Goal: Check status: Check status

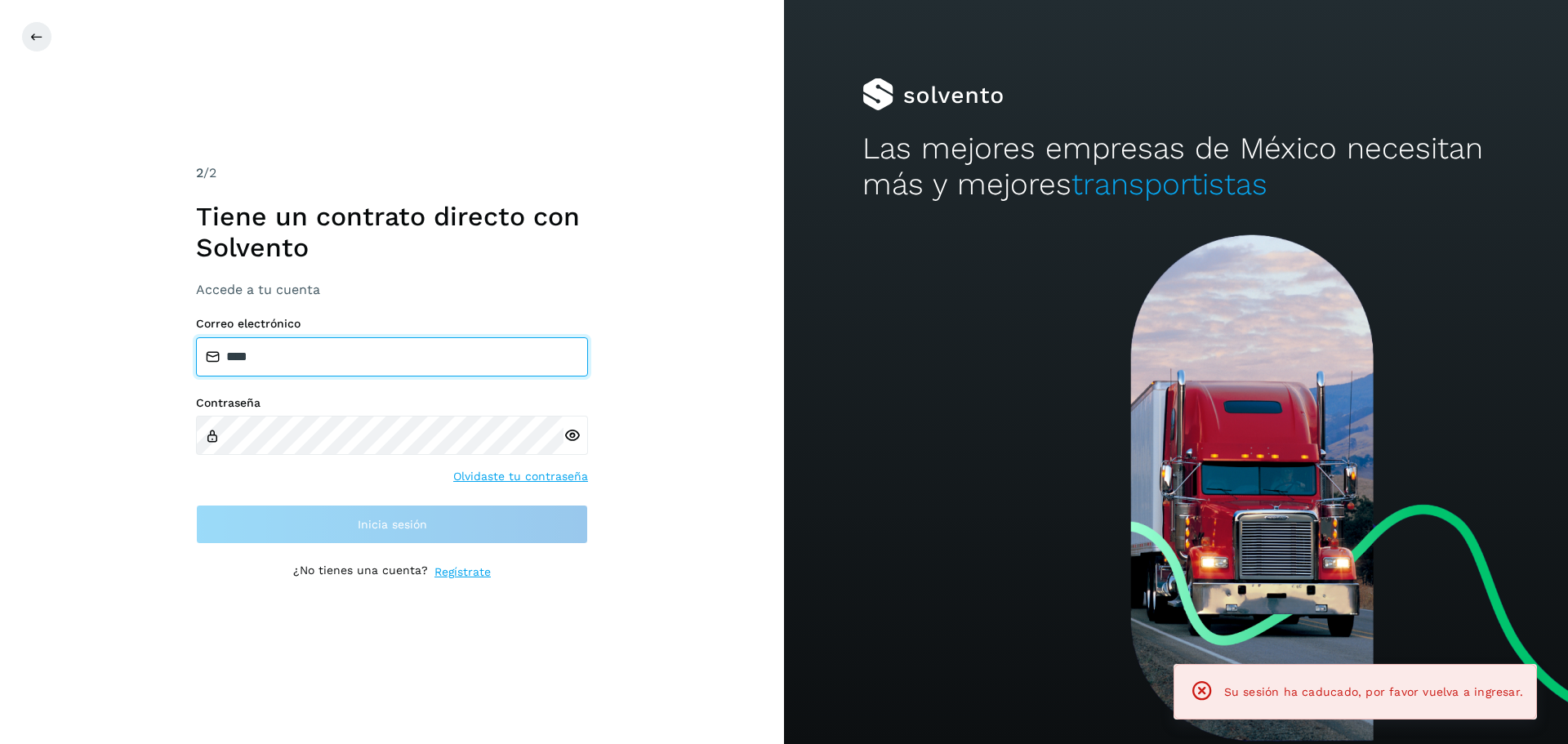
click at [396, 363] on input "****" at bounding box center [392, 357] width 392 height 39
click at [303, 354] on input "****" at bounding box center [392, 357] width 392 height 39
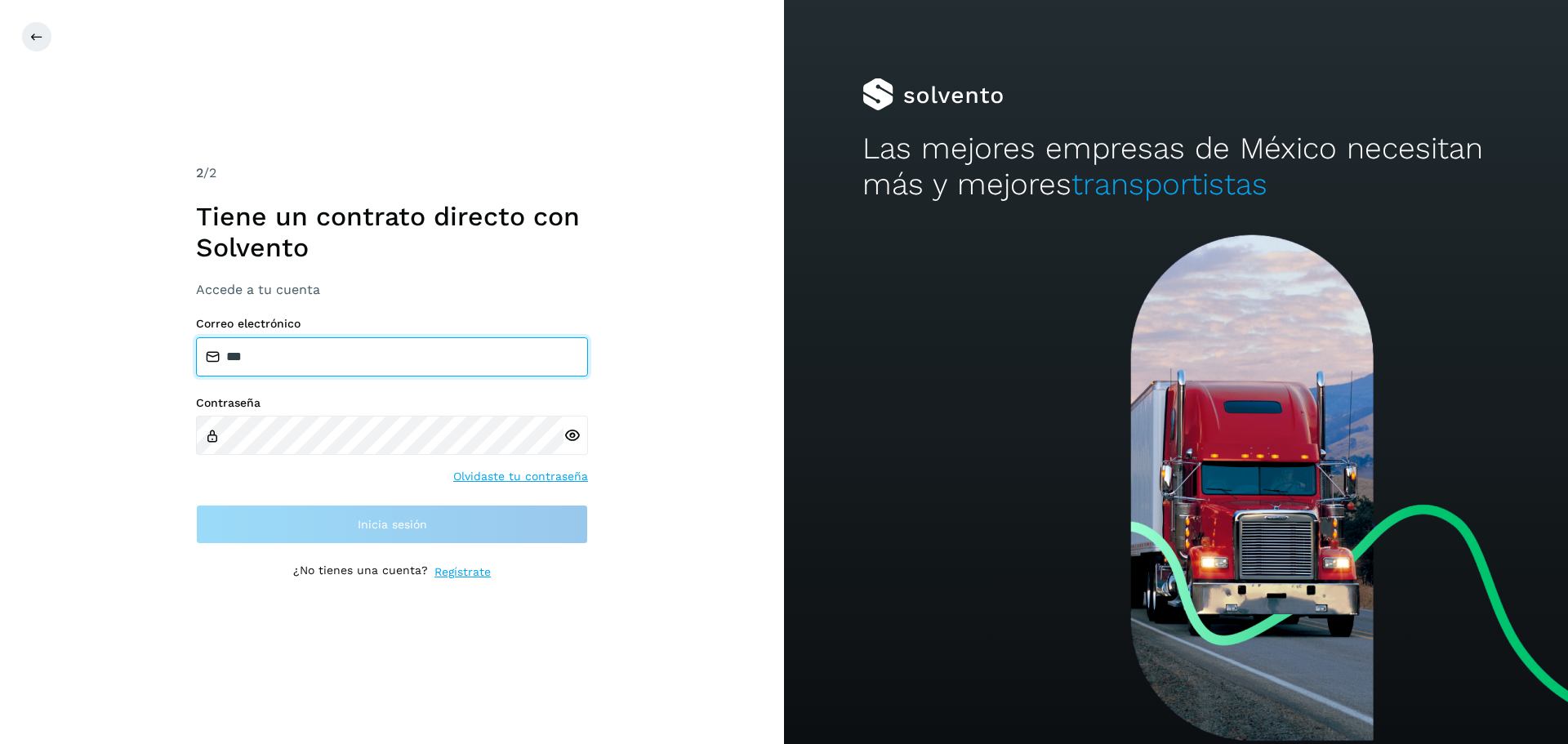
type input "**********"
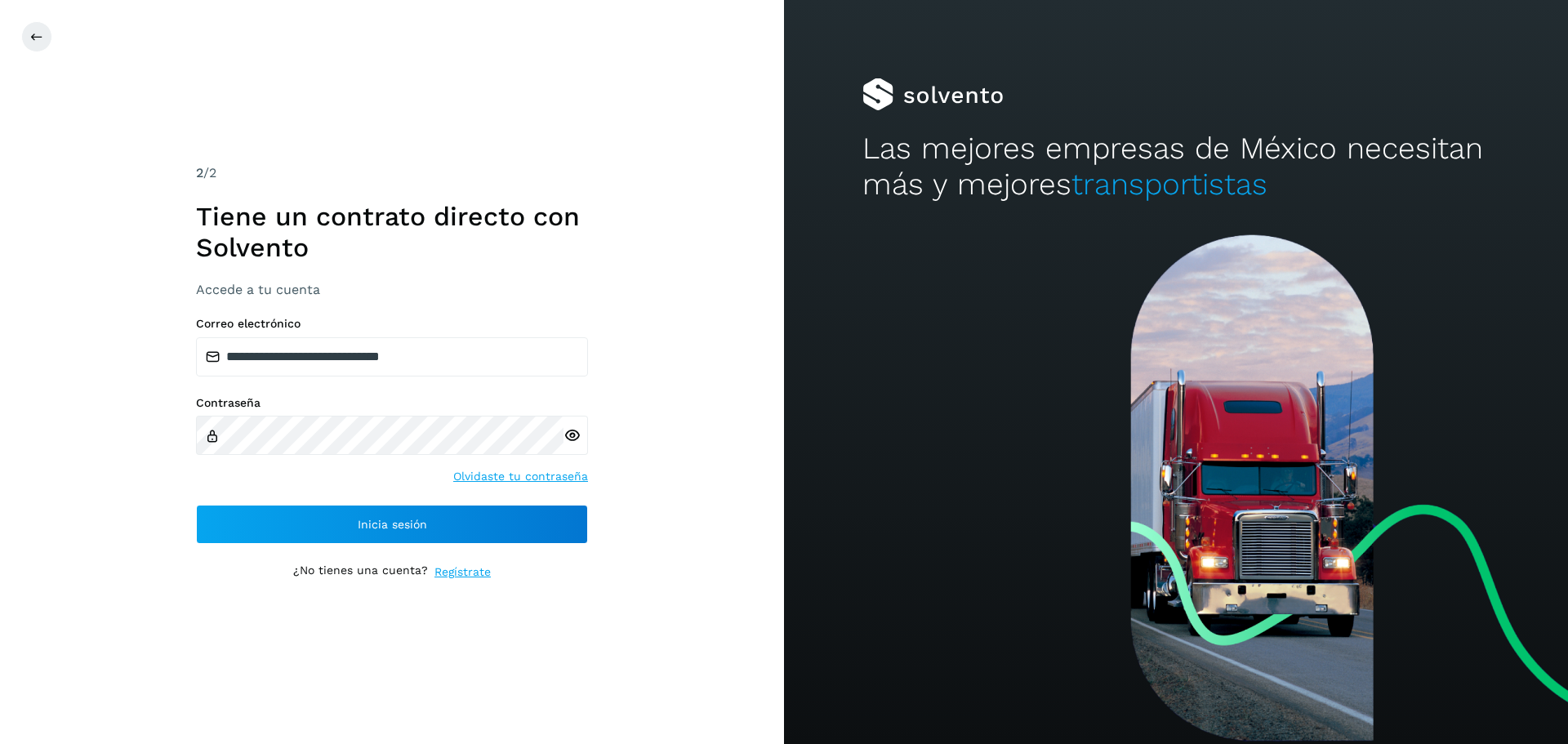
click at [582, 431] on div at bounding box center [576, 435] width 25 height 39
click at [574, 433] on icon at bounding box center [571, 435] width 17 height 17
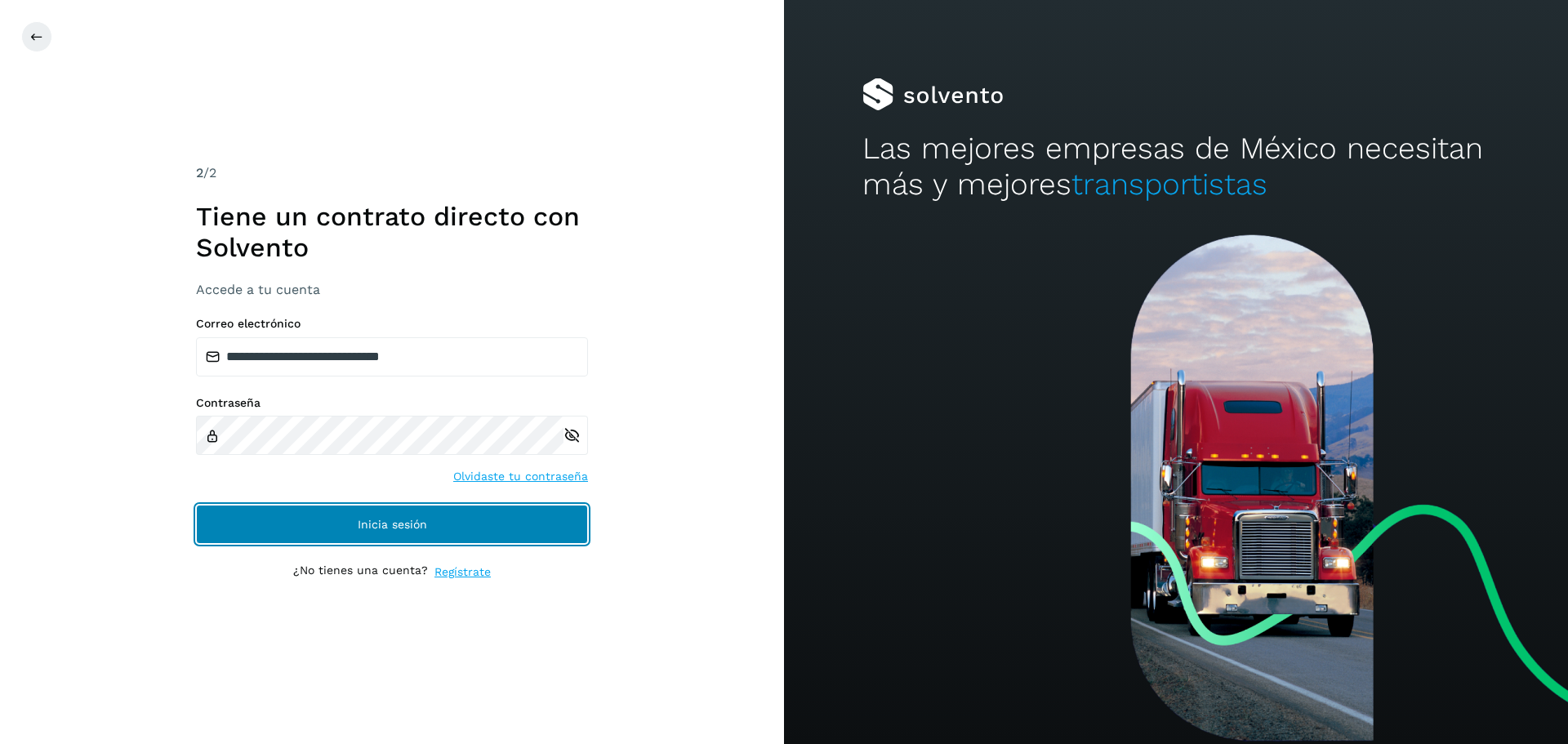
click at [392, 515] on button "Inicia sesión" at bounding box center [392, 524] width 392 height 39
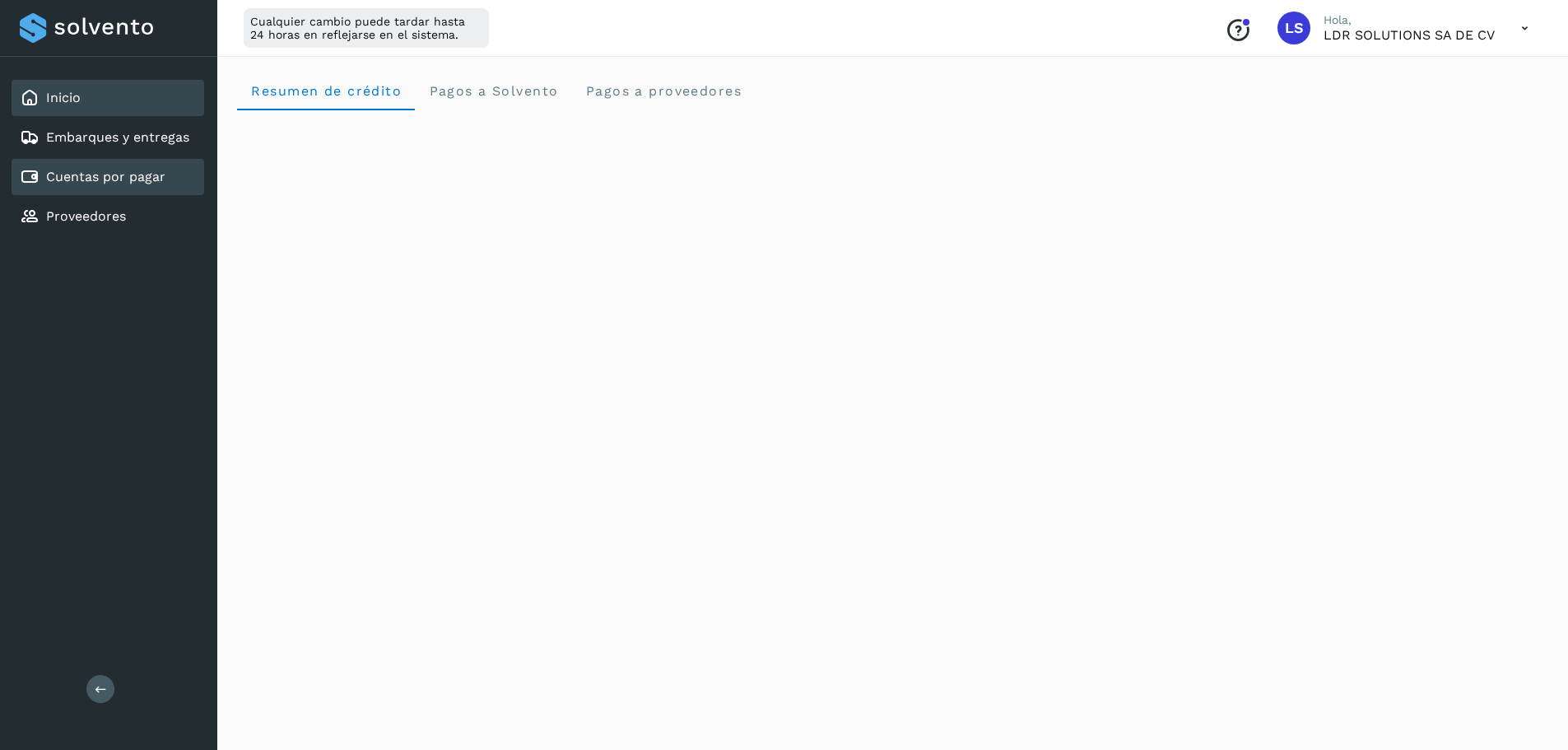
click at [116, 186] on div "Cuentas por pagar" at bounding box center [93, 177] width 146 height 20
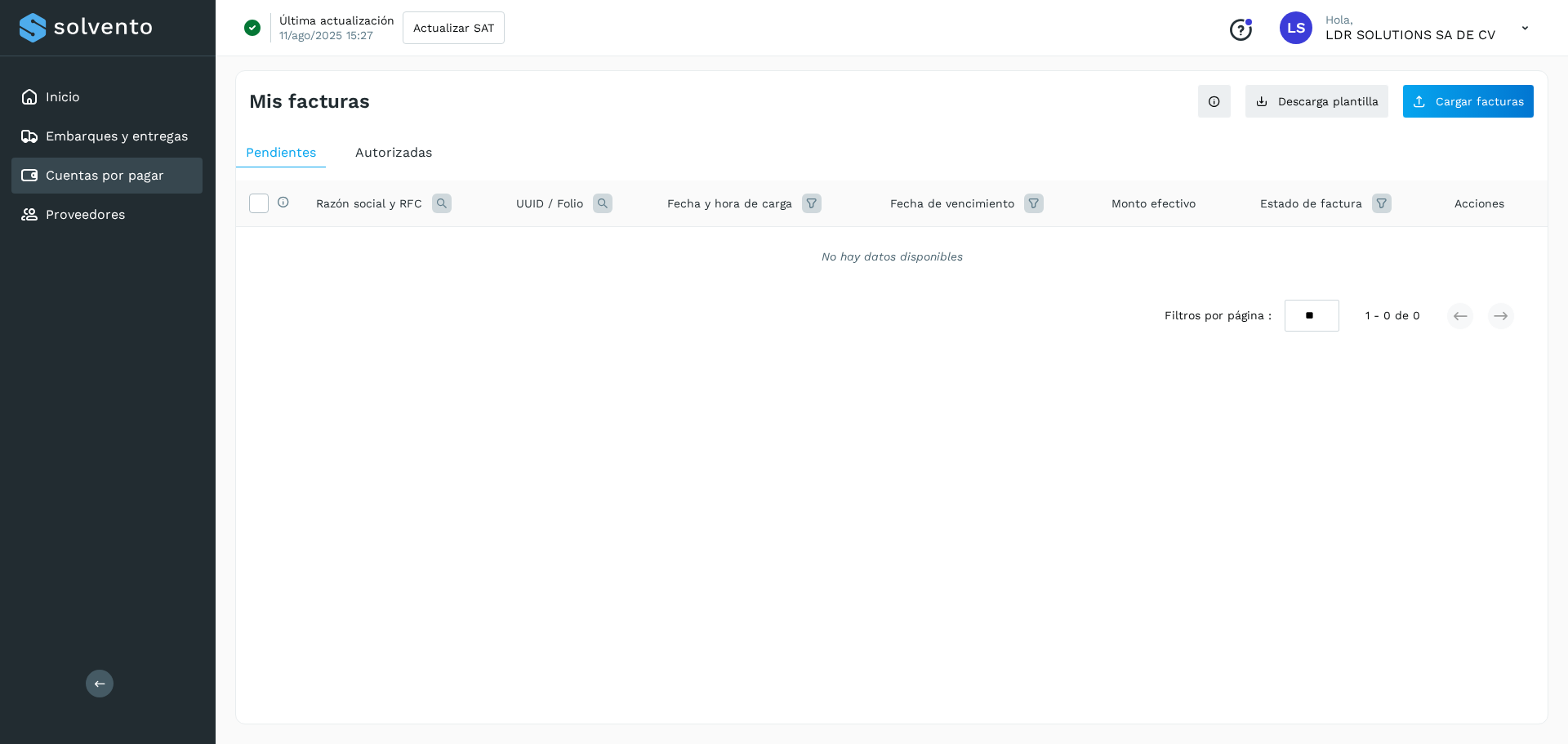
click at [375, 158] on span "Autorizadas" at bounding box center [393, 153] width 77 height 16
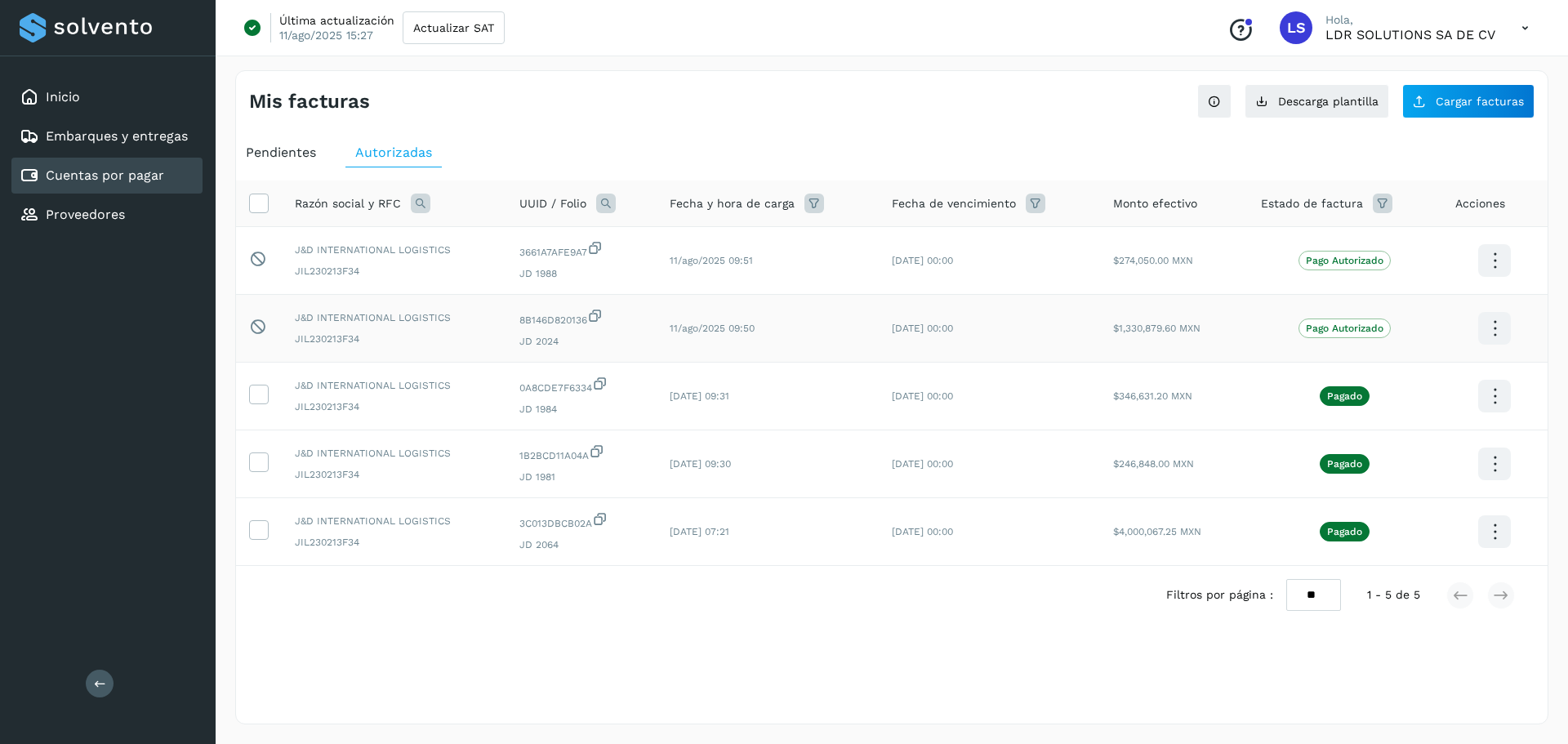
click at [1491, 280] on icon at bounding box center [1494, 260] width 38 height 38
click at [961, 134] on div at bounding box center [784, 372] width 1568 height 744
click at [109, 165] on div "Cuentas por pagar" at bounding box center [107, 176] width 191 height 36
click at [123, 136] on link "Embarques y entregas" at bounding box center [117, 136] width 142 height 16
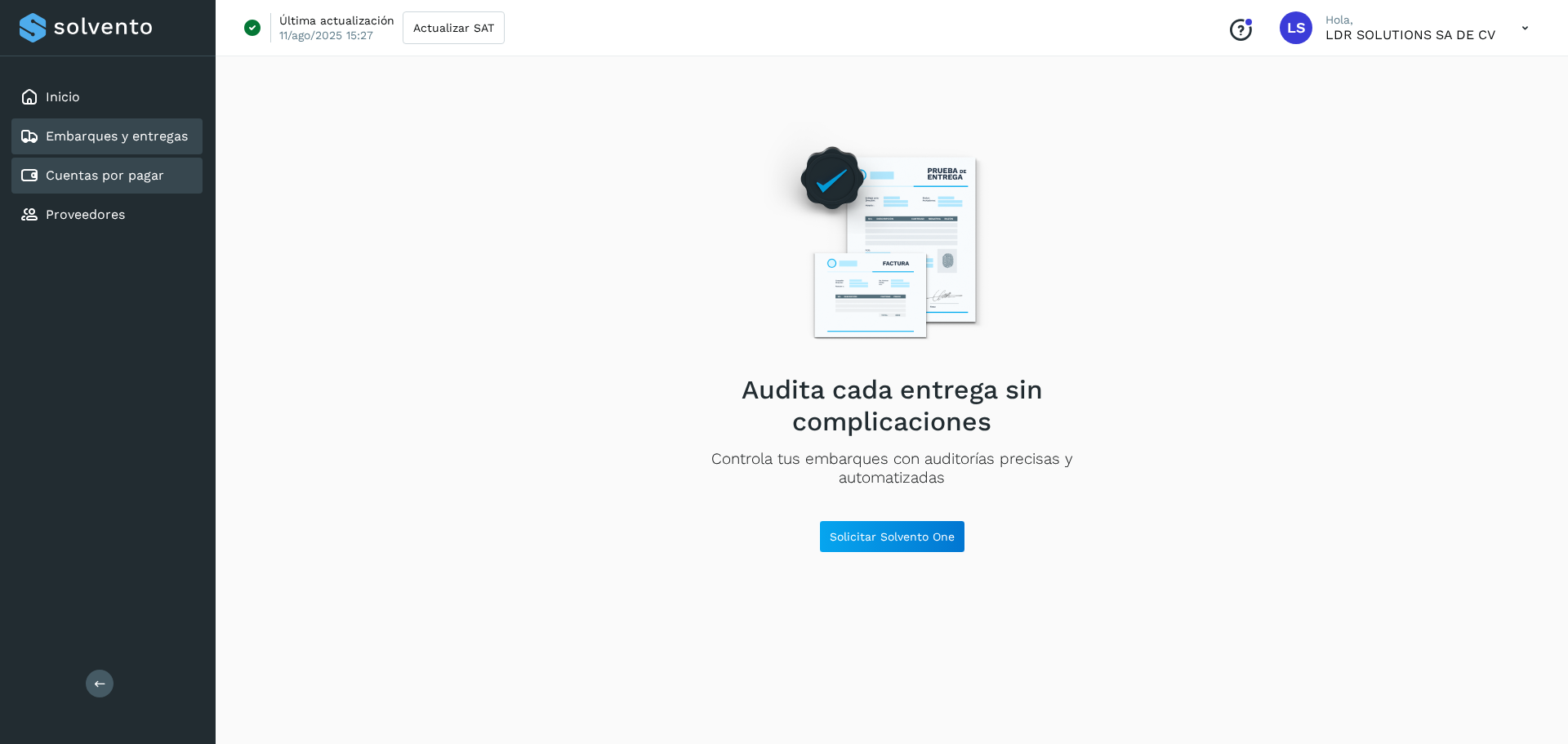
click at [105, 167] on div "Cuentas por pagar" at bounding box center [92, 176] width 145 height 19
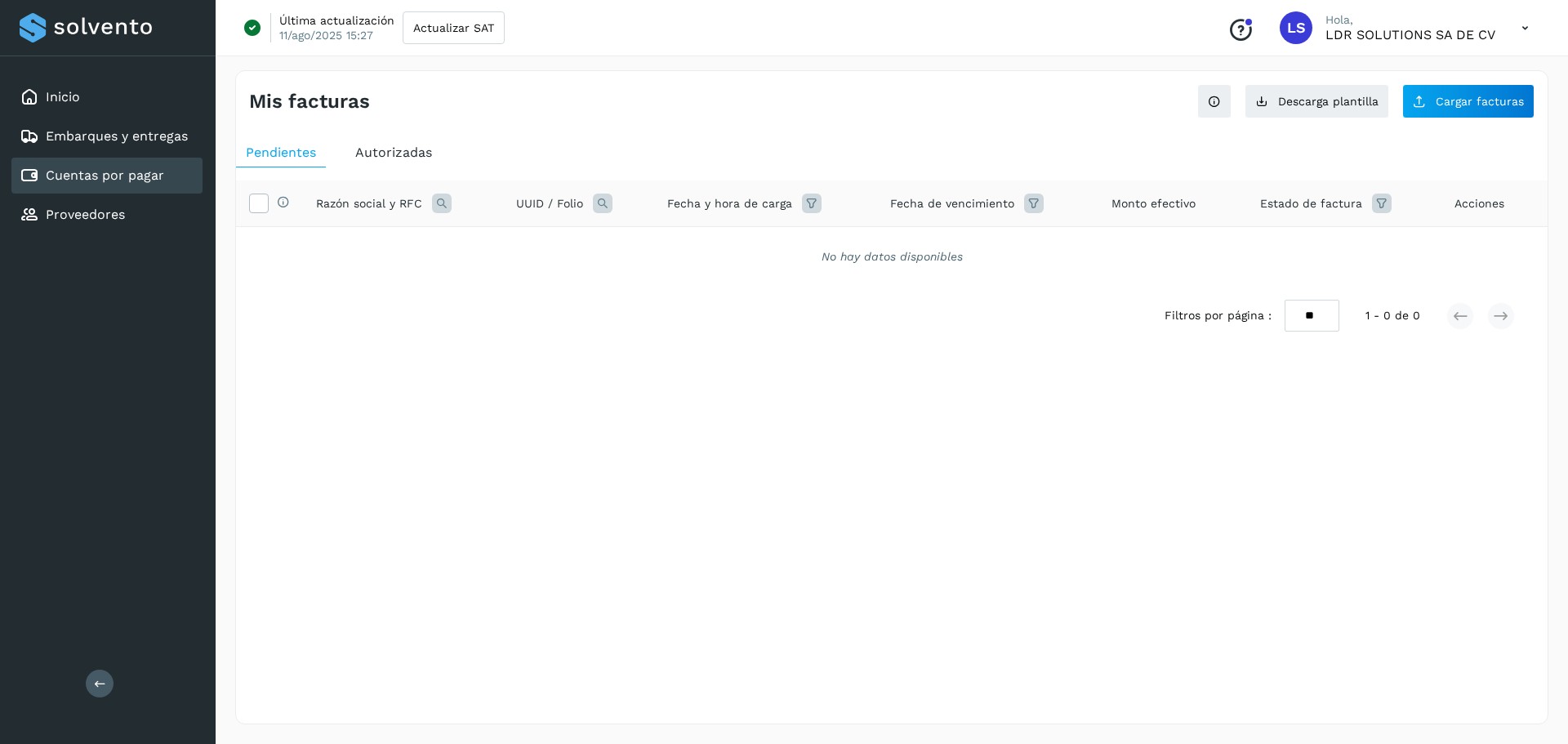
click at [381, 161] on div "Autorizadas" at bounding box center [393, 152] width 96 height 29
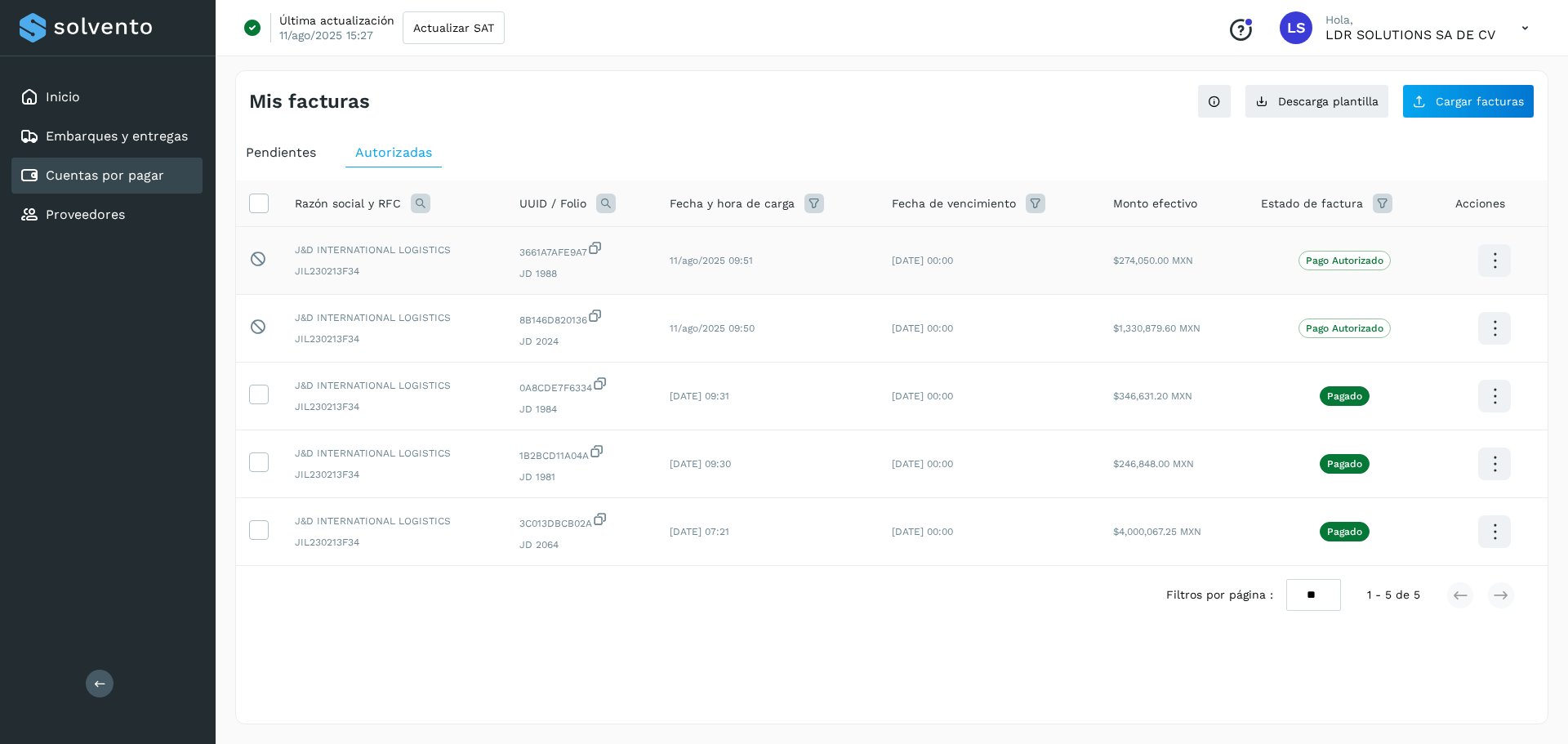
click at [1341, 266] on p "Pago Autorizado" at bounding box center [1345, 260] width 78 height 11
click at [1327, 318] on td "Pago Autorizado" at bounding box center [1345, 328] width 194 height 68
click at [102, 222] on div "Proveedores" at bounding box center [72, 214] width 105 height 19
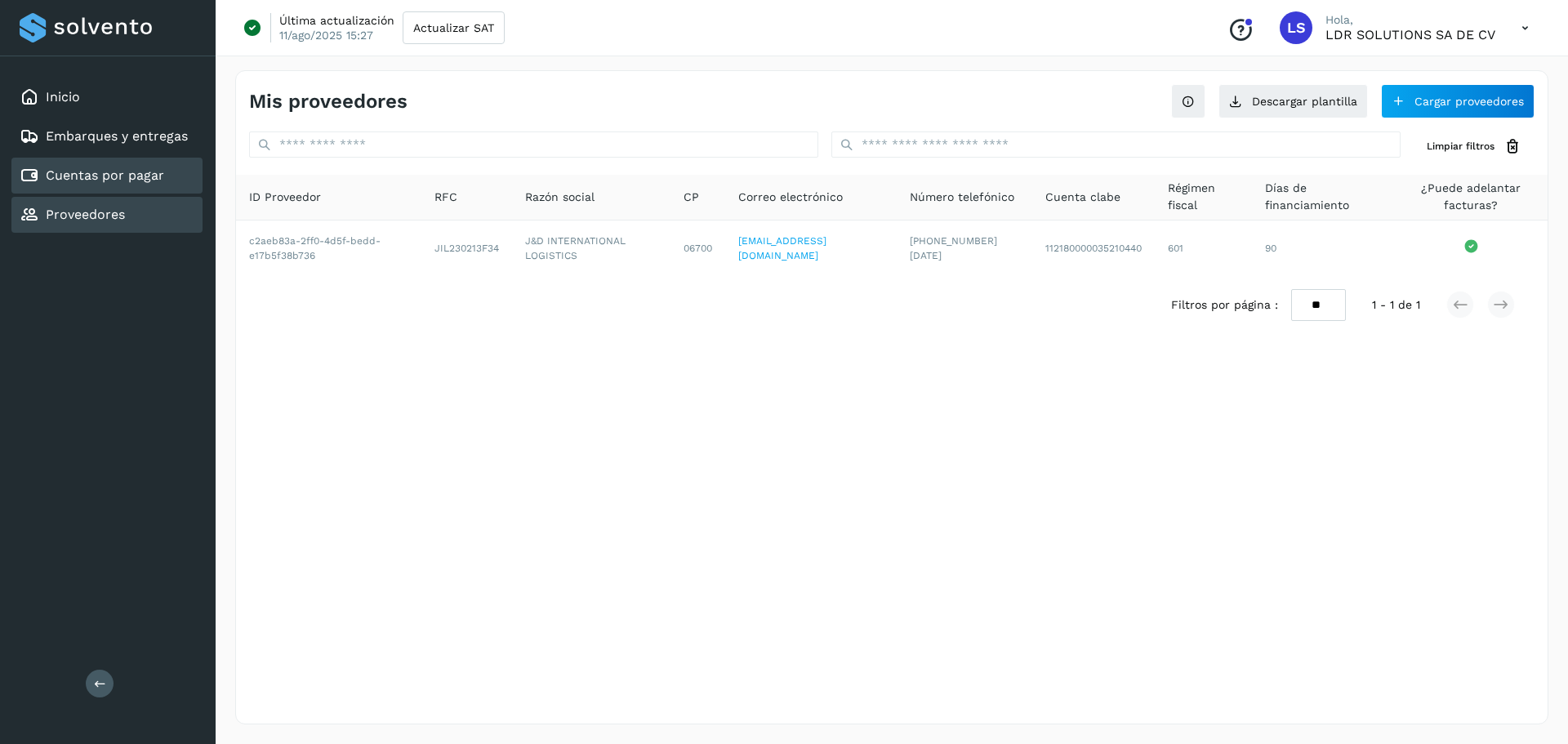
click at [58, 163] on div "Cuentas por pagar" at bounding box center [107, 176] width 191 height 36
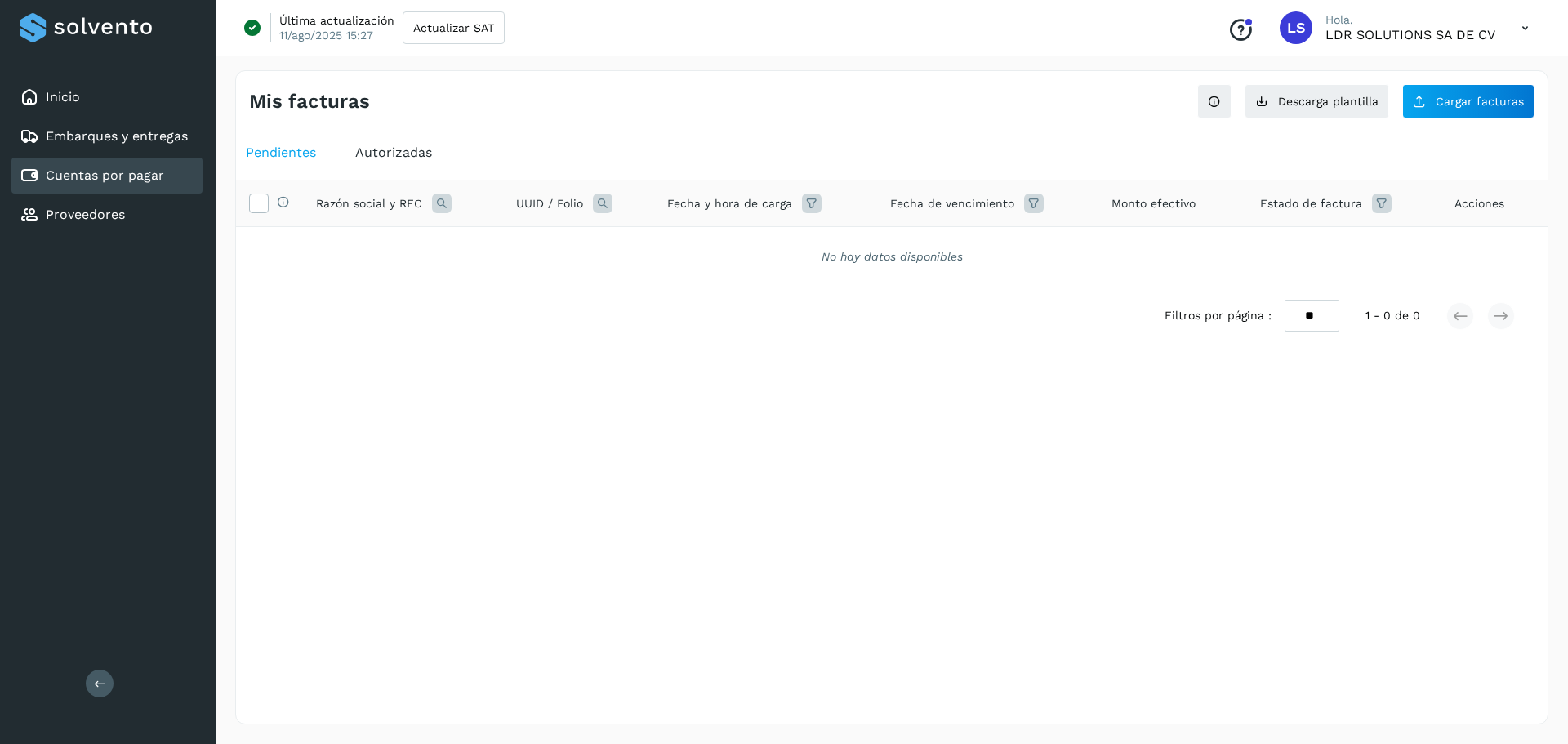
click at [74, 155] on div "Inicio Embarques y entregas Cuentas por pagar Proveedores" at bounding box center [108, 156] width 215 height 199
click at [82, 141] on link "Embarques y entregas" at bounding box center [117, 136] width 142 height 16
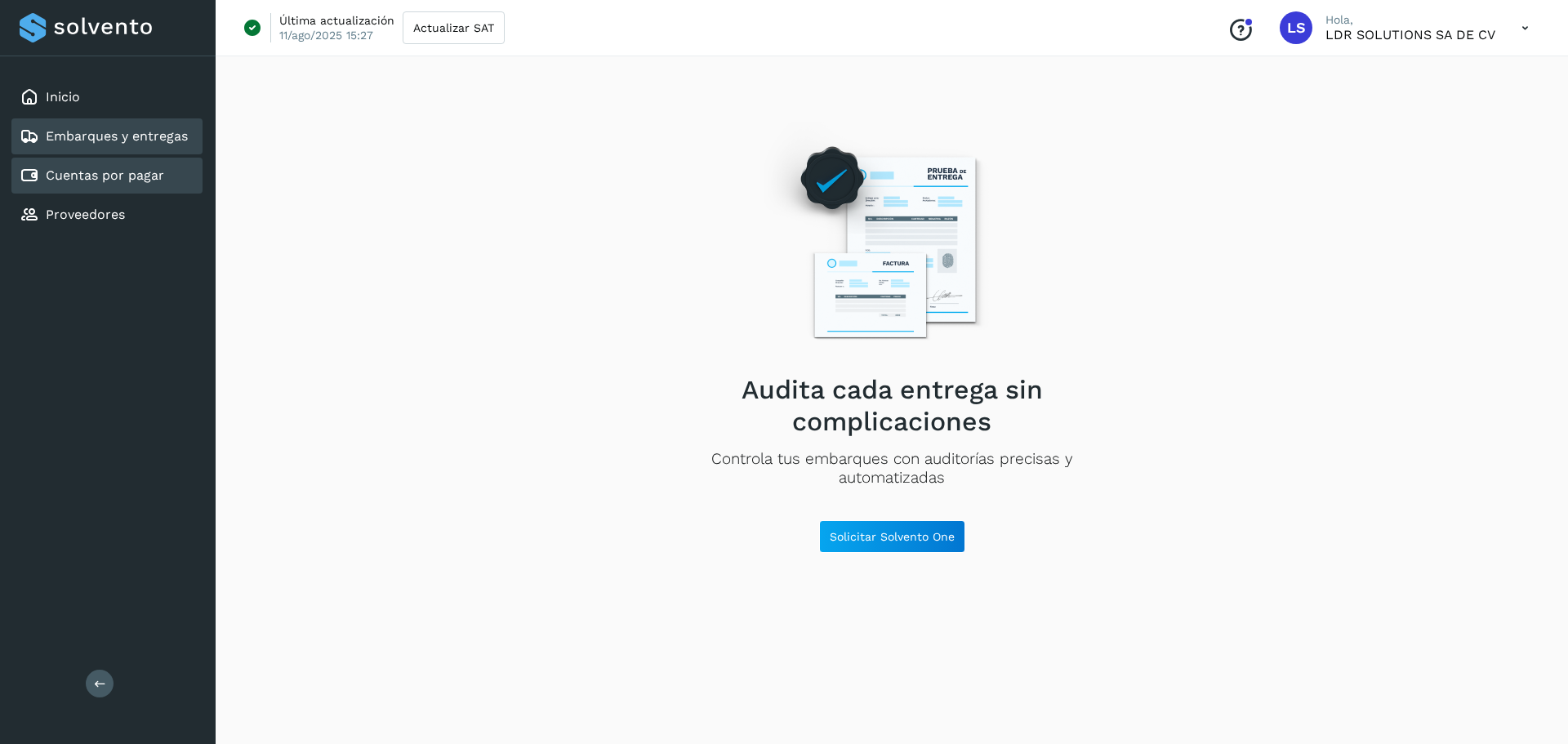
click at [86, 184] on div "Cuentas por pagar" at bounding box center [92, 176] width 145 height 19
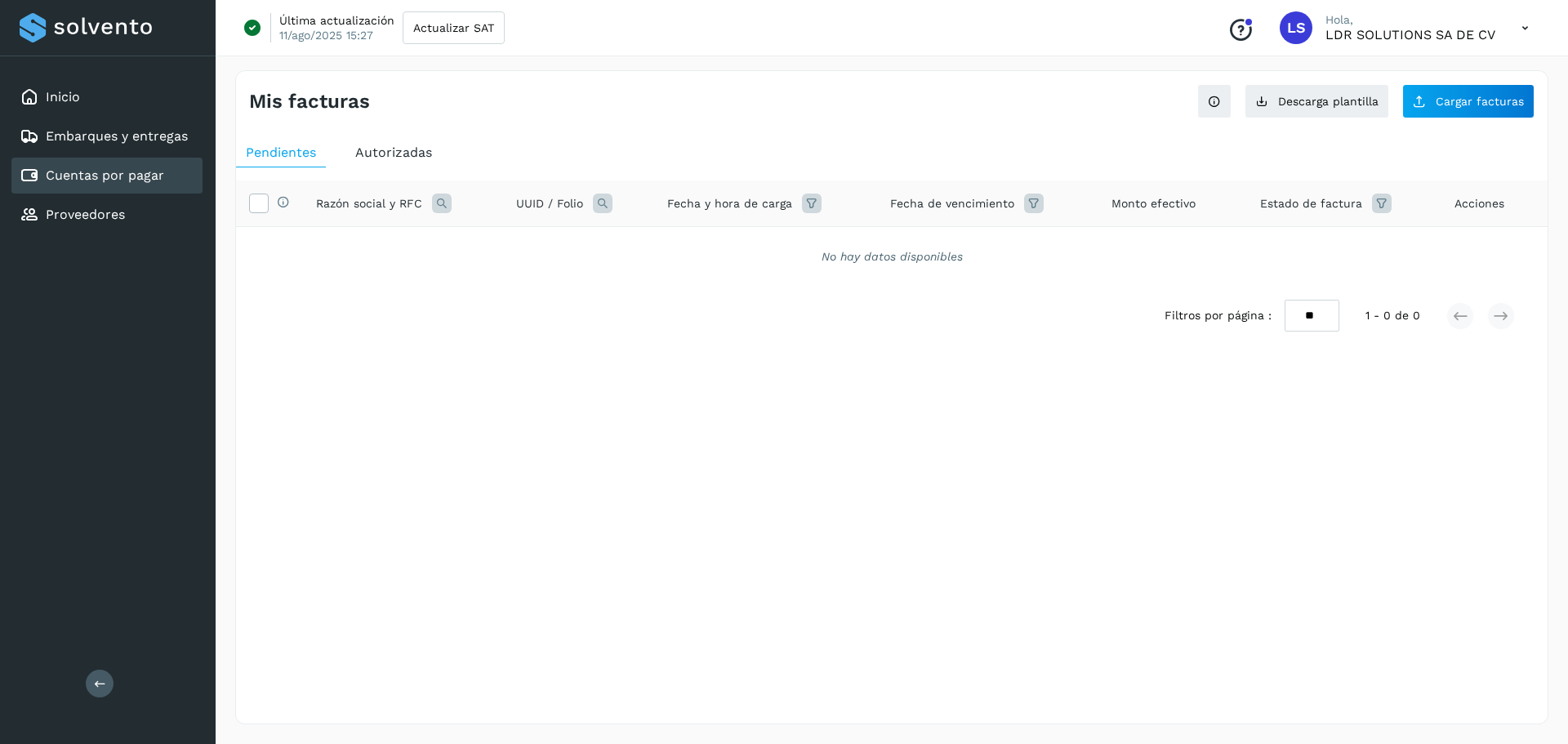
click at [370, 140] on div "Autorizadas" at bounding box center [393, 152] width 96 height 29
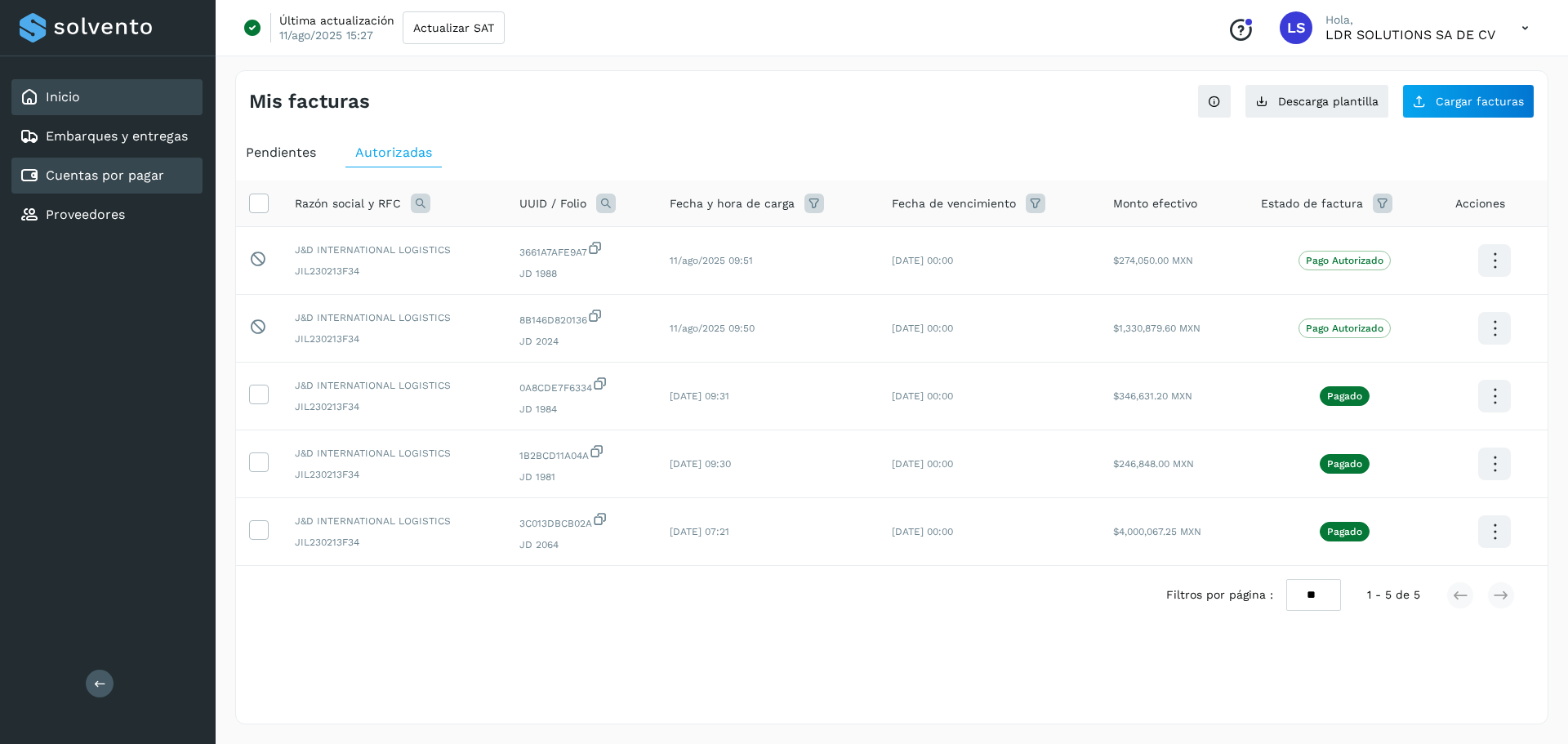
click at [104, 108] on div "Inicio" at bounding box center [107, 97] width 191 height 36
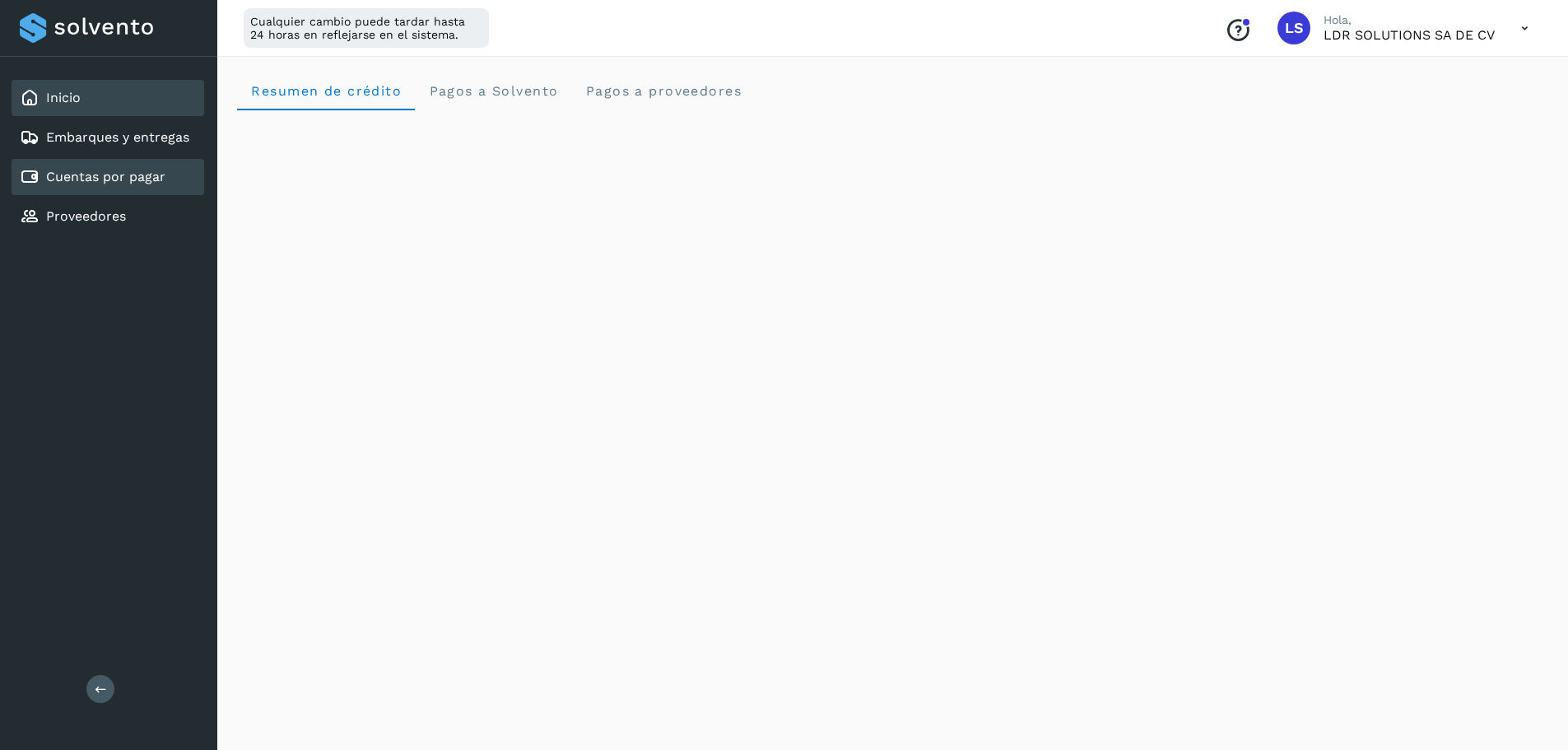
click at [94, 180] on link "Cuentas por pagar" at bounding box center [106, 177] width 119 height 16
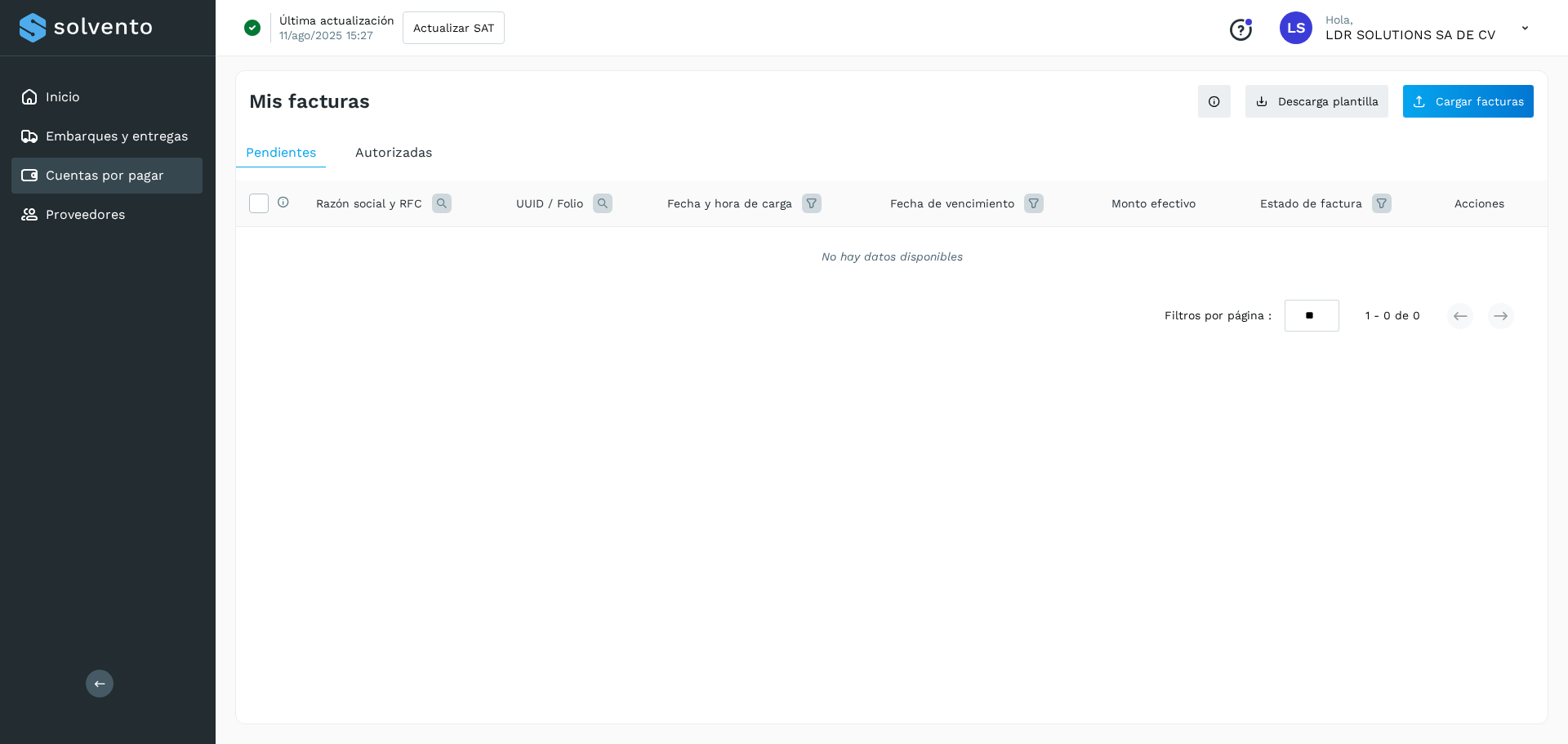
click at [354, 158] on div "Autorizadas" at bounding box center [393, 152] width 96 height 29
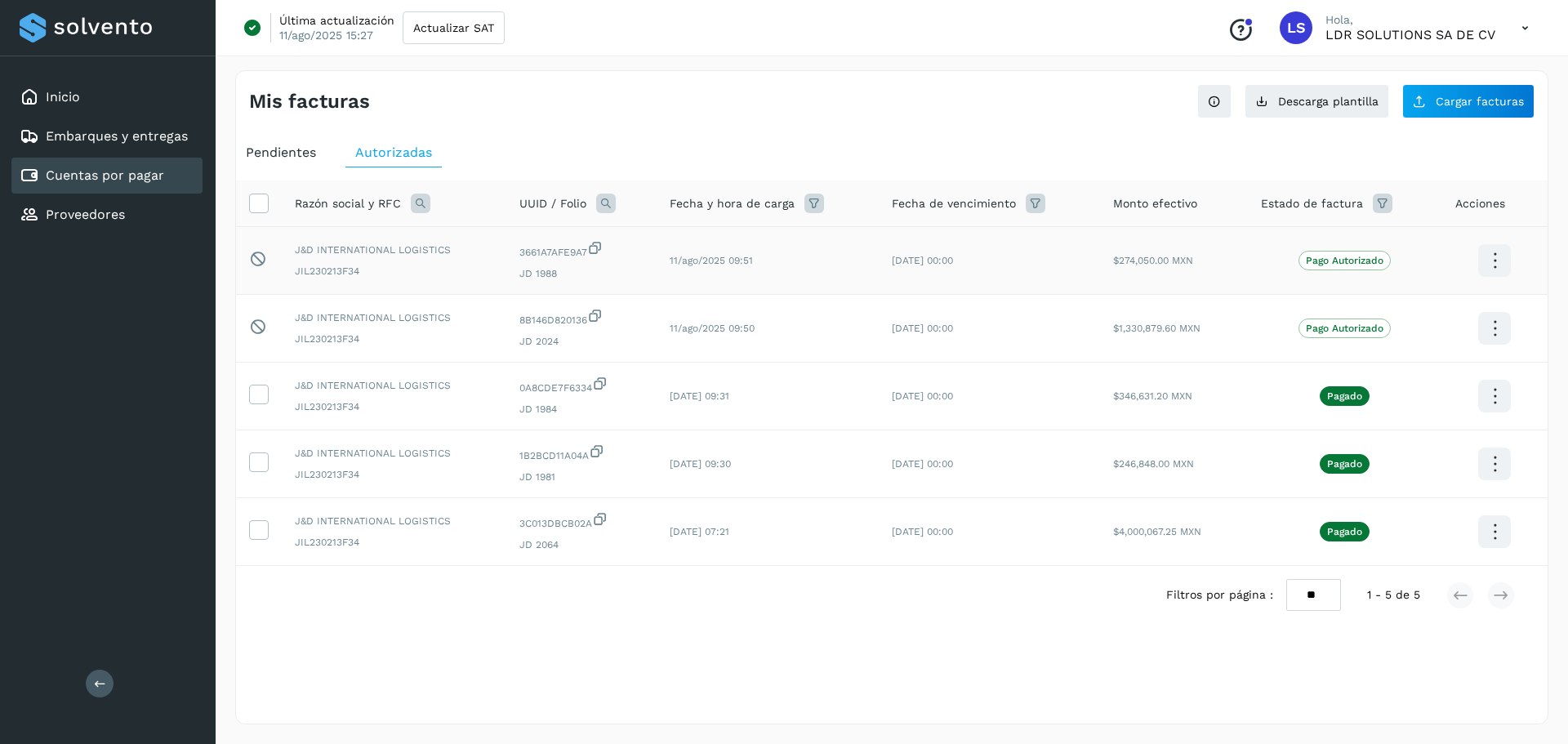
click at [1319, 255] on p "Pago Autorizado" at bounding box center [1345, 260] width 78 height 11
click at [1482, 280] on icon at bounding box center [1494, 260] width 38 height 38
click at [1161, 139] on div at bounding box center [784, 372] width 1568 height 744
click at [1489, 249] on icon at bounding box center [1494, 260] width 38 height 38
click at [1492, 341] on div at bounding box center [784, 372] width 1568 height 744
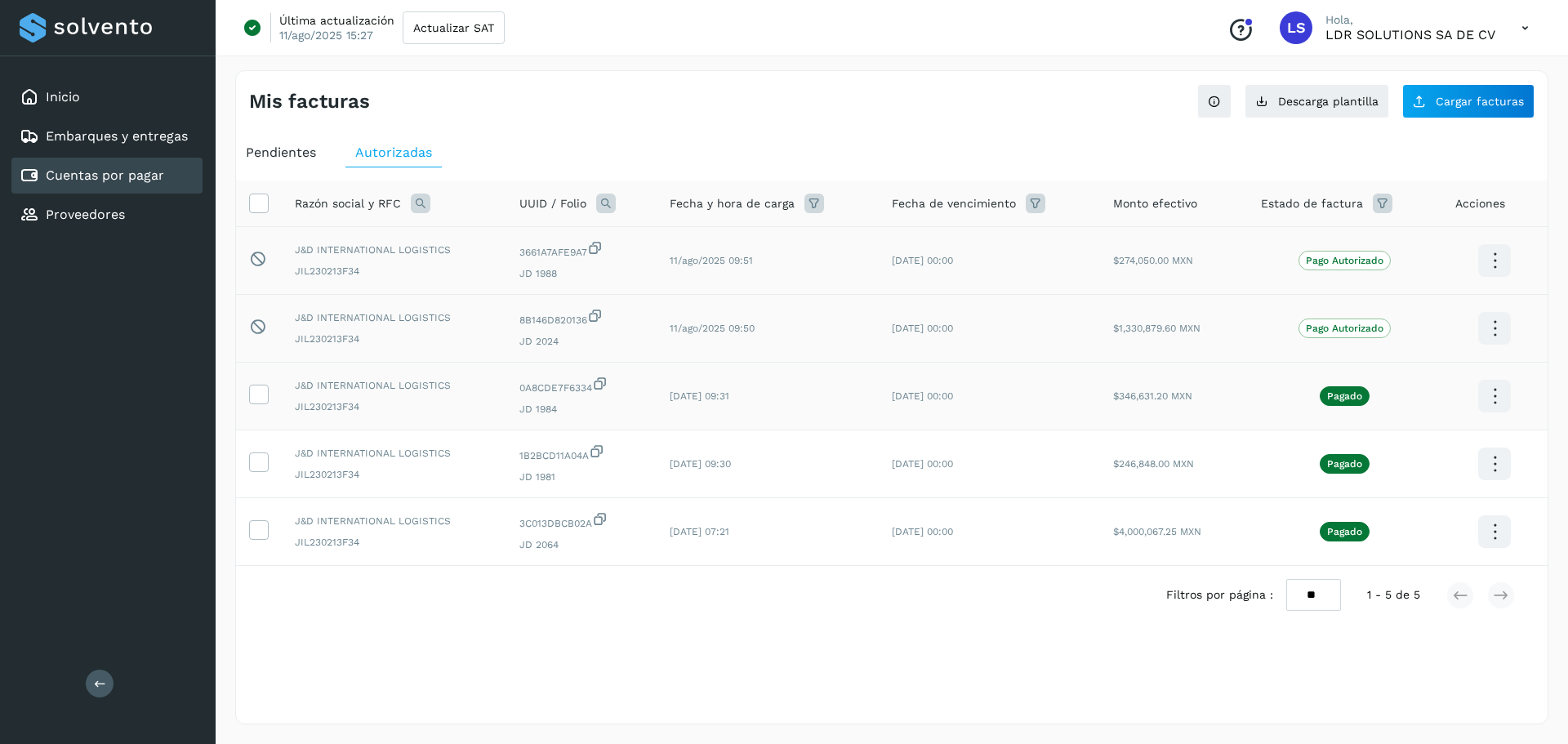
click at [1493, 280] on icon at bounding box center [1494, 260] width 38 height 38
click at [981, 116] on div at bounding box center [784, 372] width 1568 height 744
click at [1236, 27] on icon "Conoce nuestros beneficios" at bounding box center [1240, 30] width 26 height 26
click at [141, 135] on link "Embarques y entregas" at bounding box center [117, 136] width 142 height 16
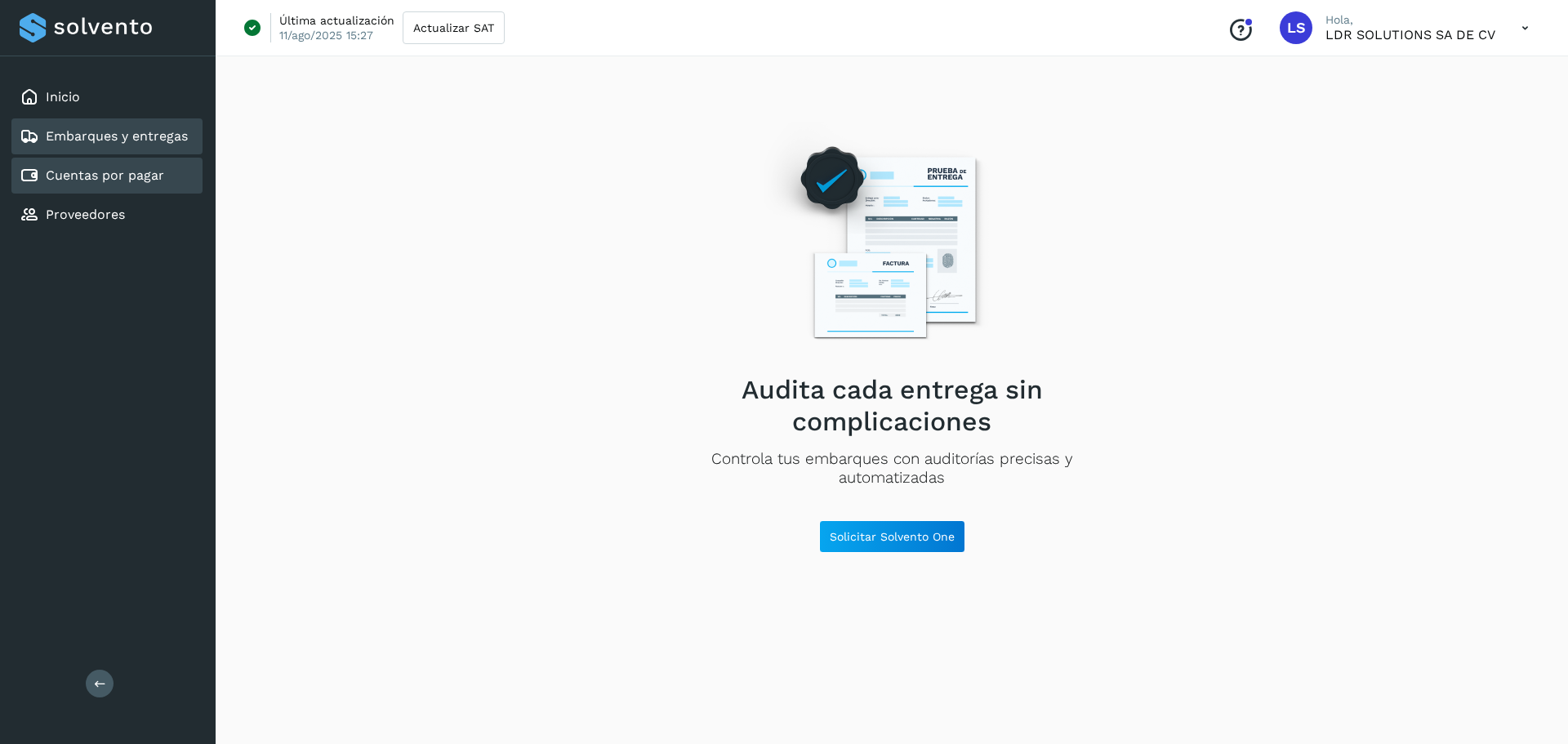
click at [127, 168] on link "Cuentas por pagar" at bounding box center [105, 176] width 118 height 16
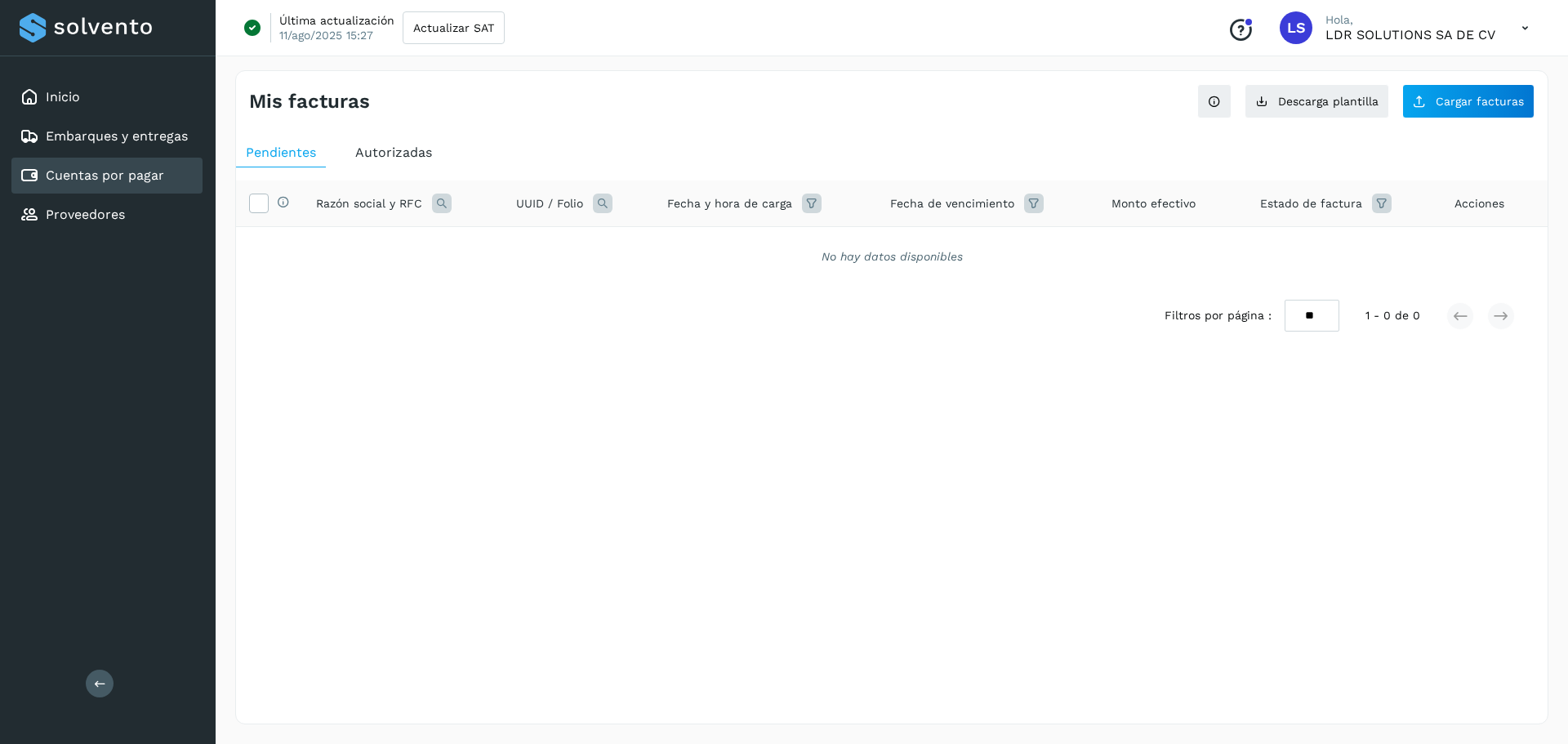
click at [423, 152] on span "Autorizadas" at bounding box center [393, 153] width 77 height 16
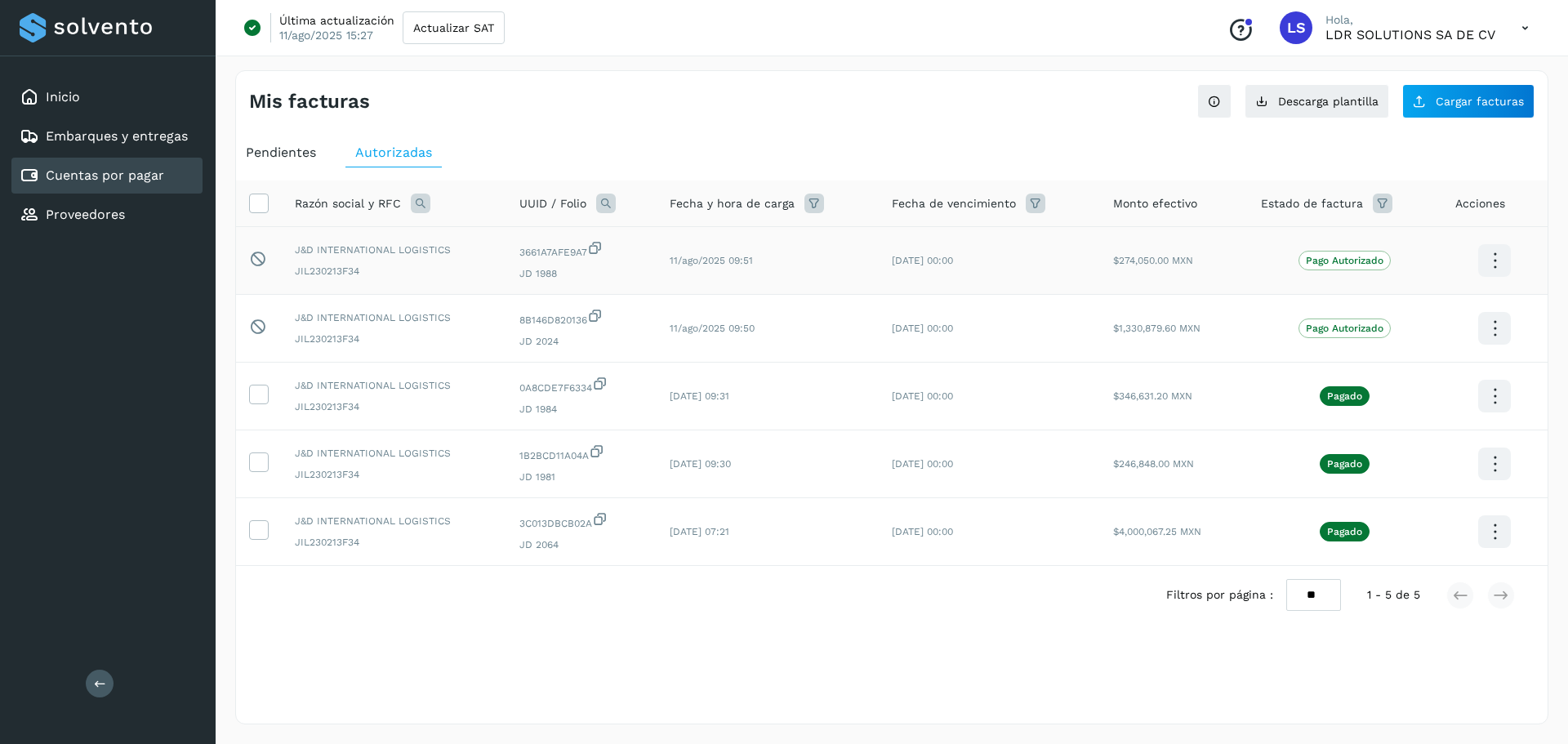
click at [1496, 259] on icon at bounding box center [1494, 260] width 38 height 38
click at [1104, 147] on div at bounding box center [784, 372] width 1568 height 744
click at [89, 92] on div "Inicio" at bounding box center [107, 97] width 191 height 36
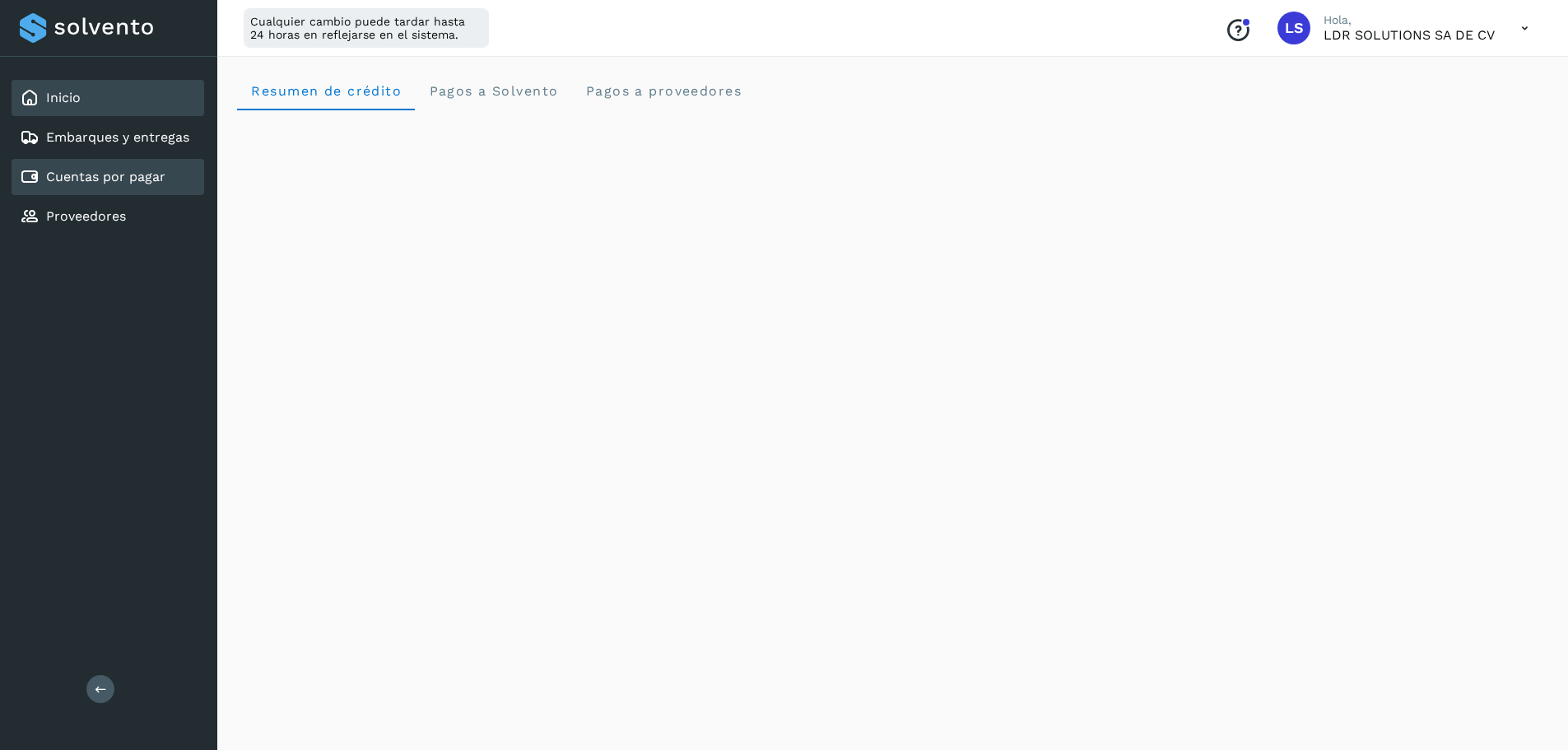
click at [64, 171] on link "Cuentas por pagar" at bounding box center [106, 177] width 119 height 16
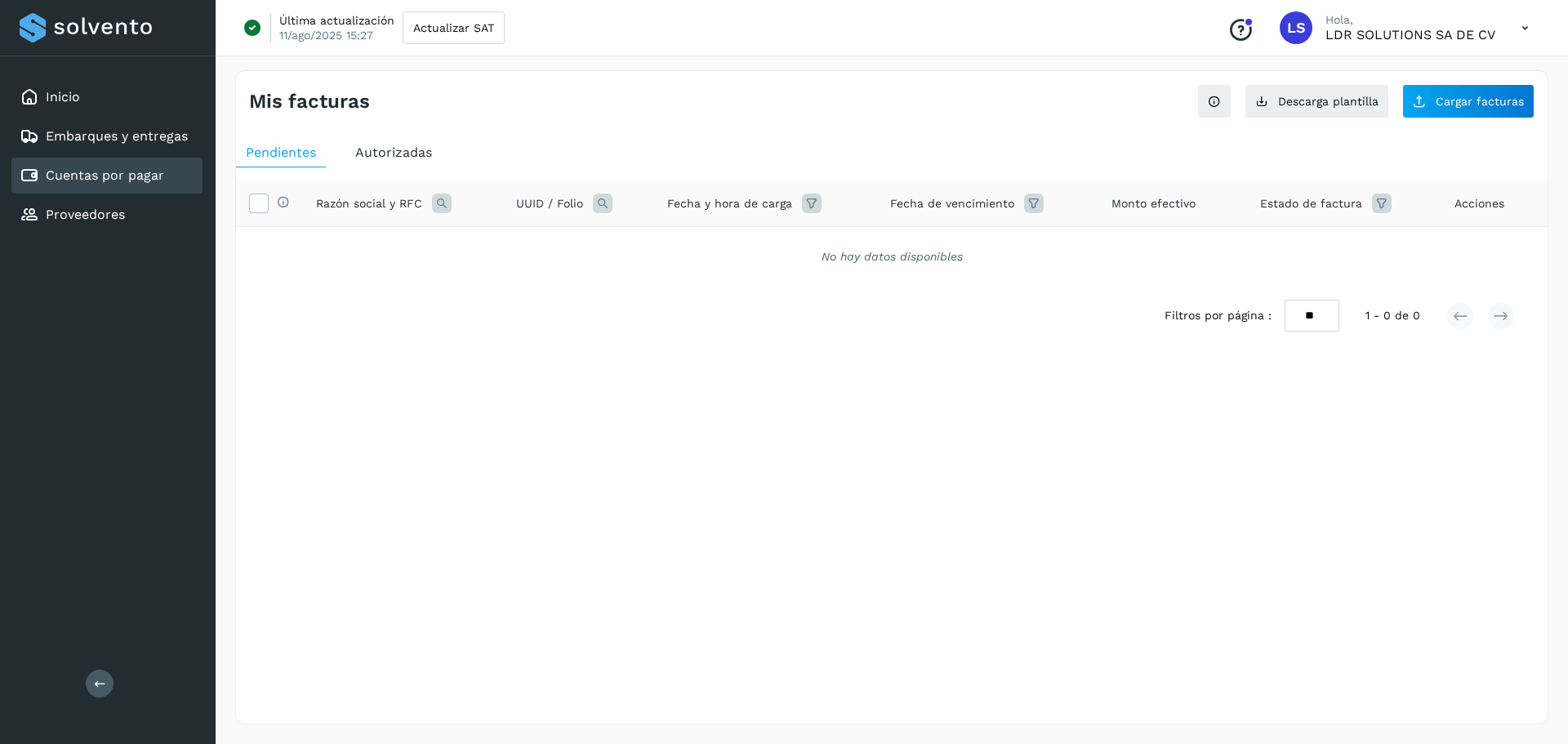
click at [393, 160] on span "Autorizadas" at bounding box center [393, 153] width 77 height 16
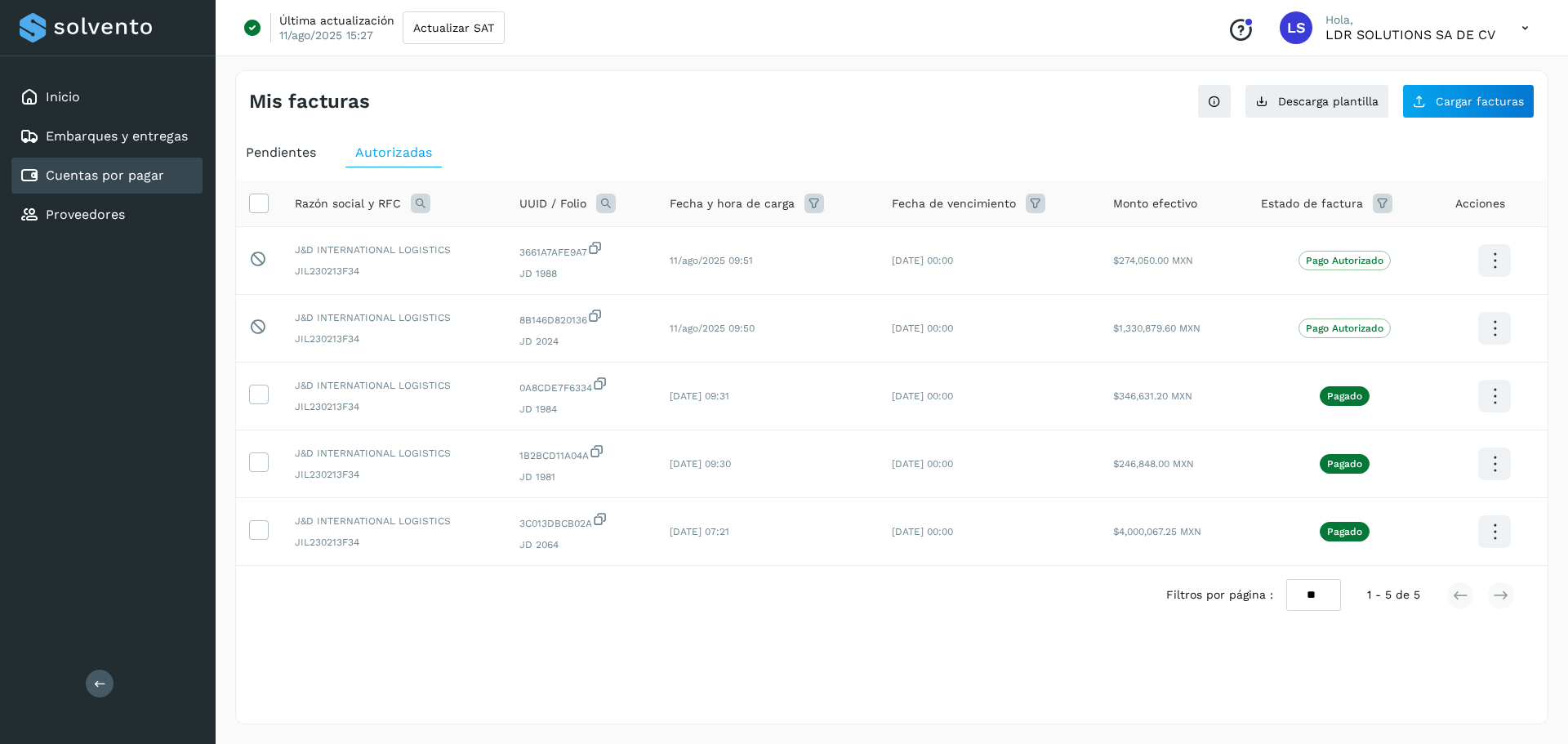
click at [298, 147] on span "Pendientes" at bounding box center [281, 153] width 71 height 16
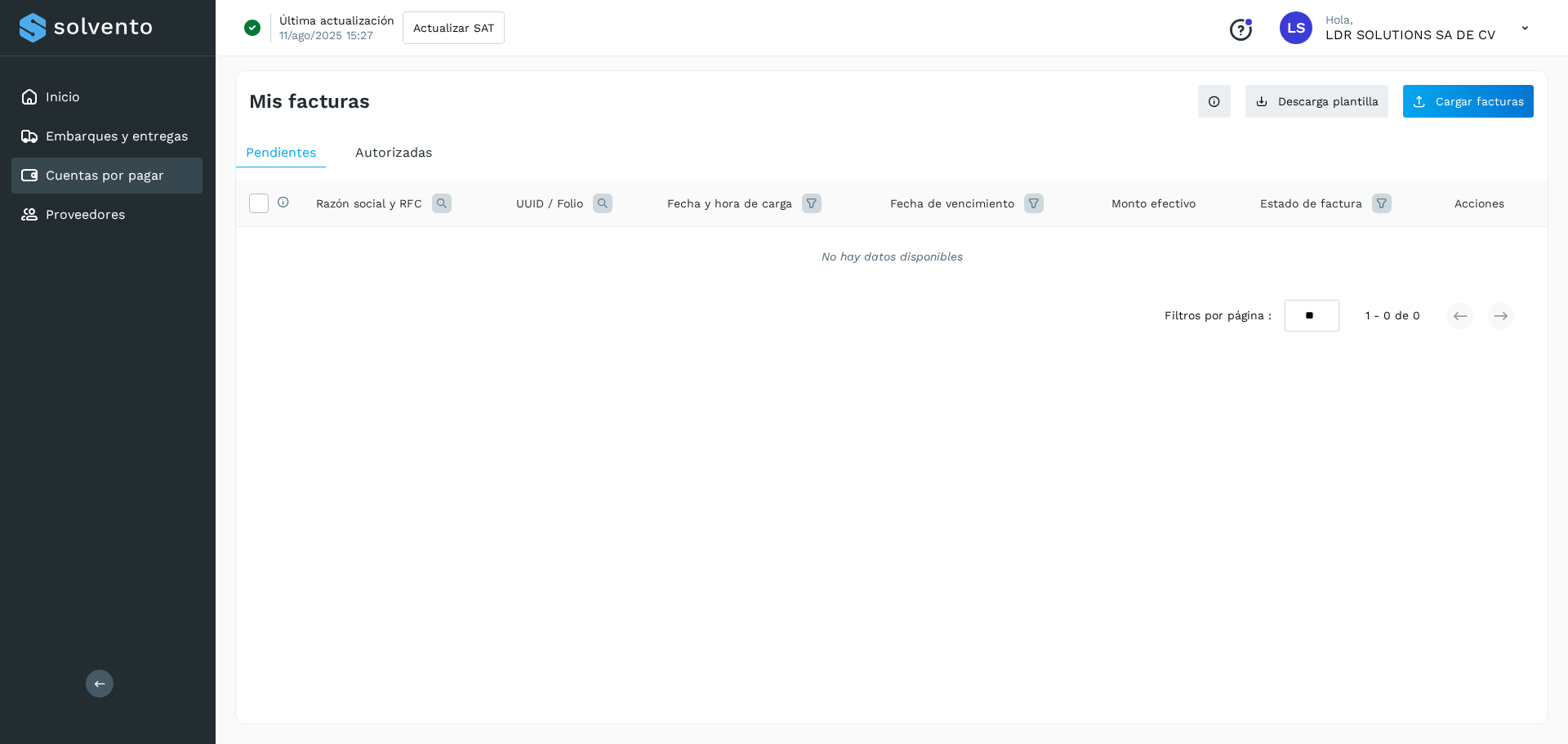
click at [411, 149] on span "Autorizadas" at bounding box center [393, 153] width 77 height 16
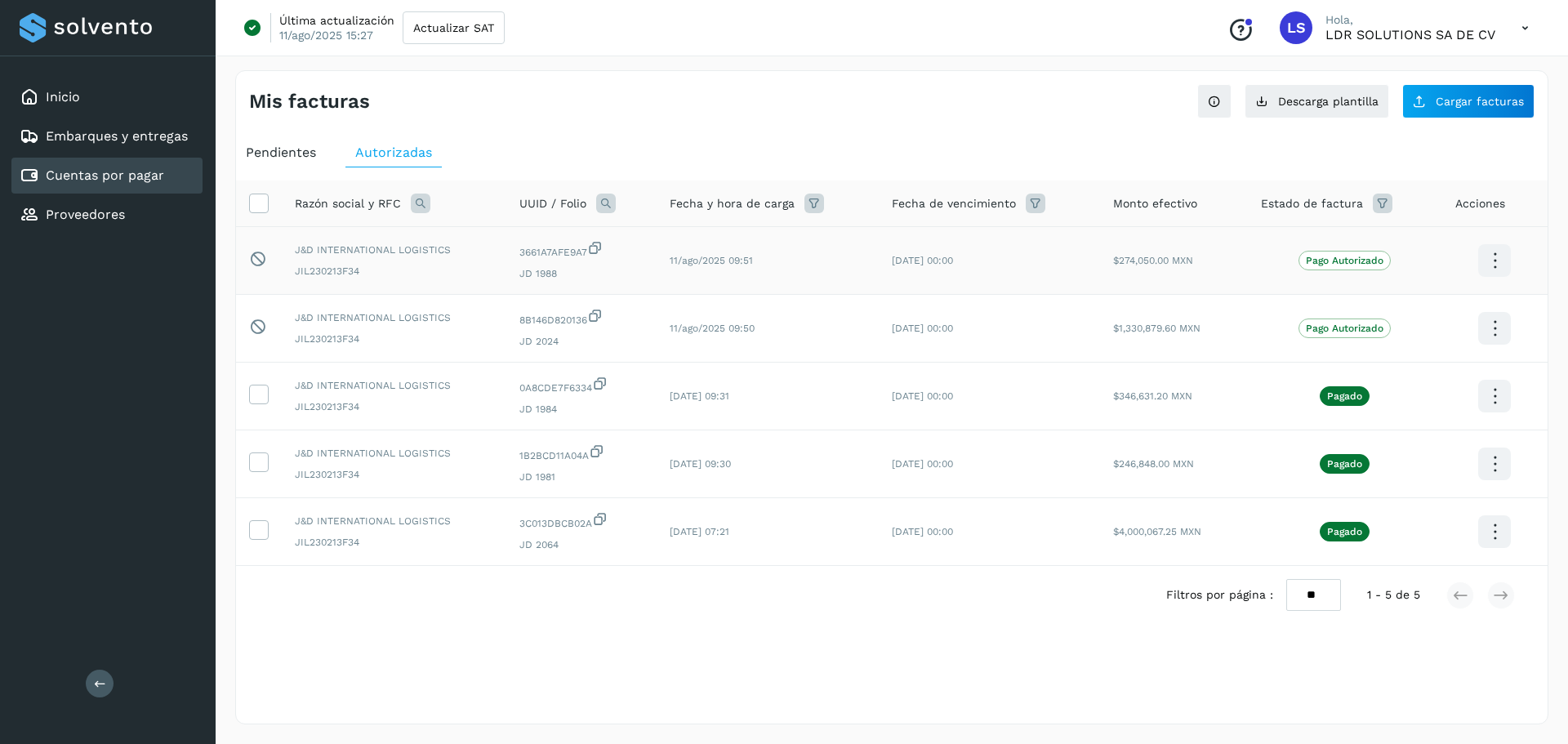
click at [1357, 254] on span "Pago Autorizado" at bounding box center [1345, 260] width 93 height 19
click at [1495, 261] on icon at bounding box center [1494, 260] width 38 height 38
click at [1392, 234] on button "Ver Detalle" at bounding box center [1413, 244] width 194 height 32
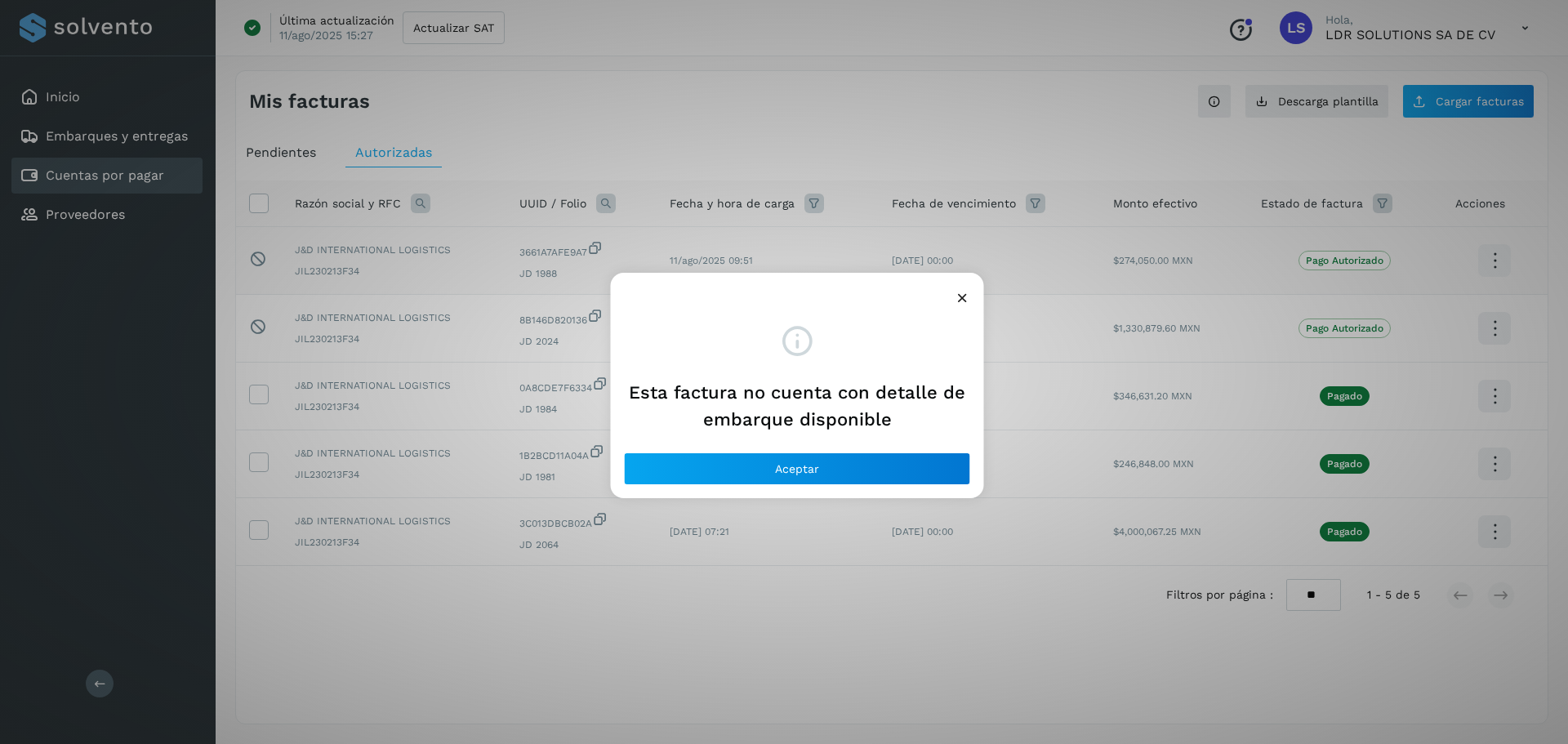
click at [969, 293] on icon at bounding box center [961, 297] width 17 height 17
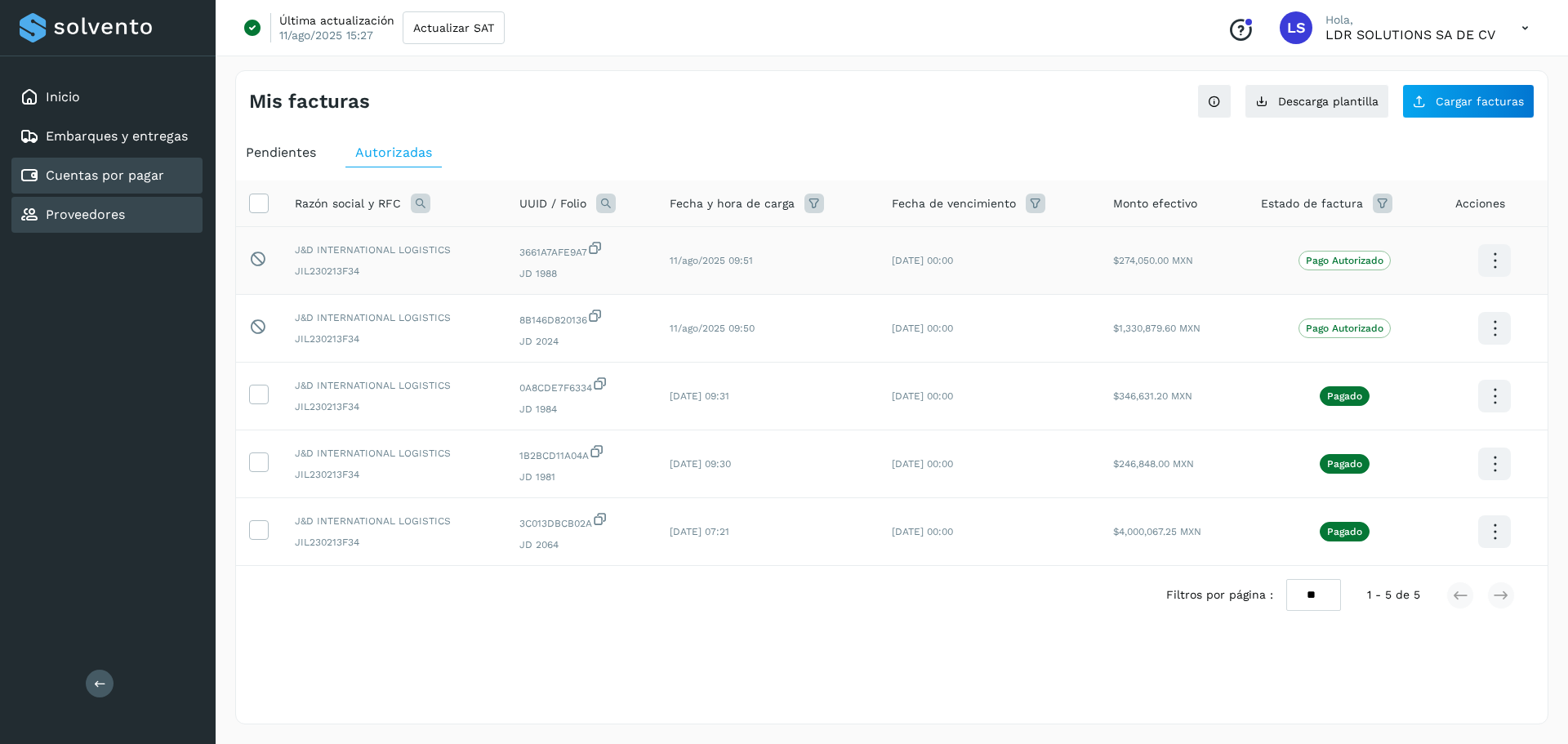
click at [93, 211] on link "Proveedores" at bounding box center [86, 214] width 79 height 16
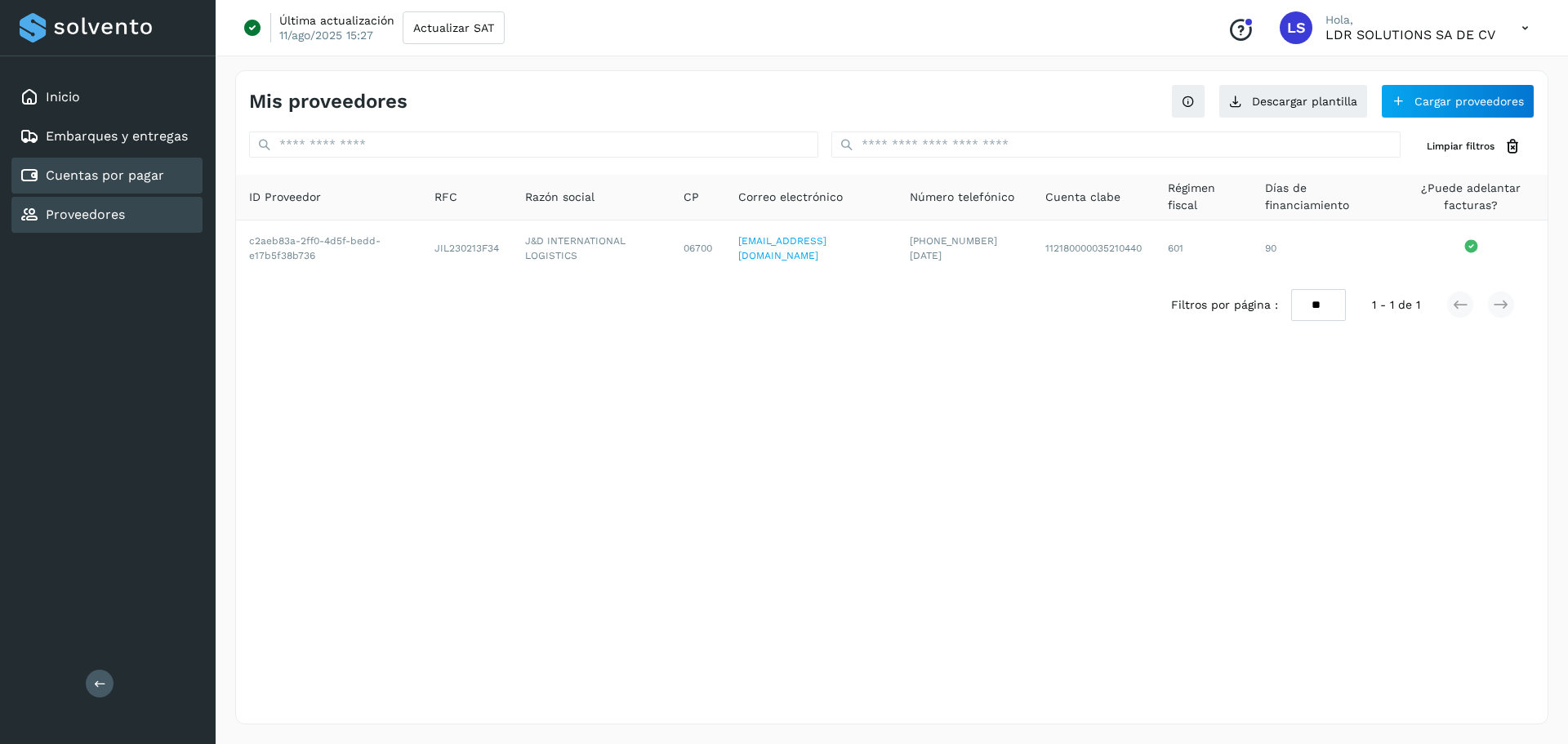
click at [125, 172] on link "Cuentas por pagar" at bounding box center [105, 176] width 118 height 16
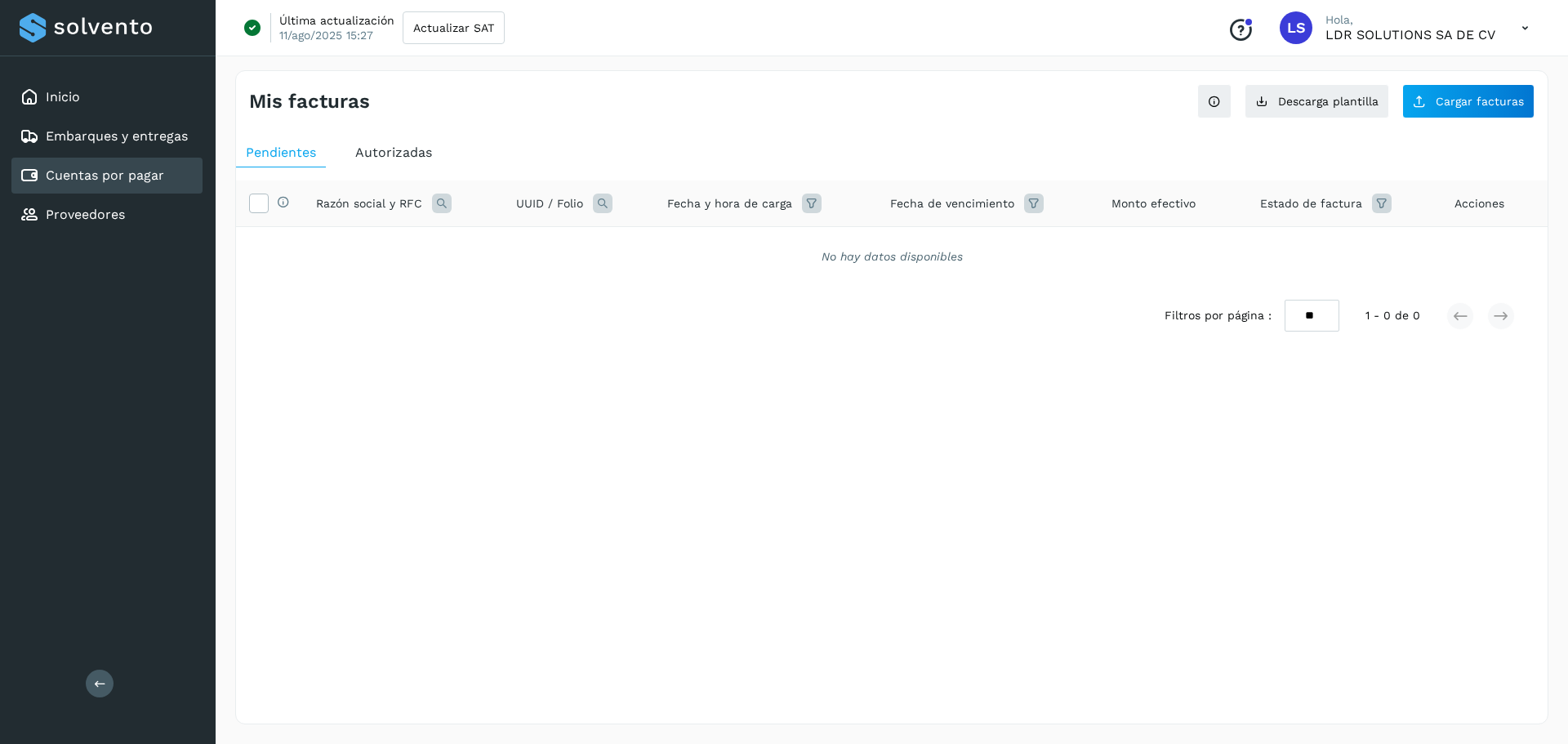
click at [391, 162] on div "Autorizadas" at bounding box center [393, 152] width 96 height 29
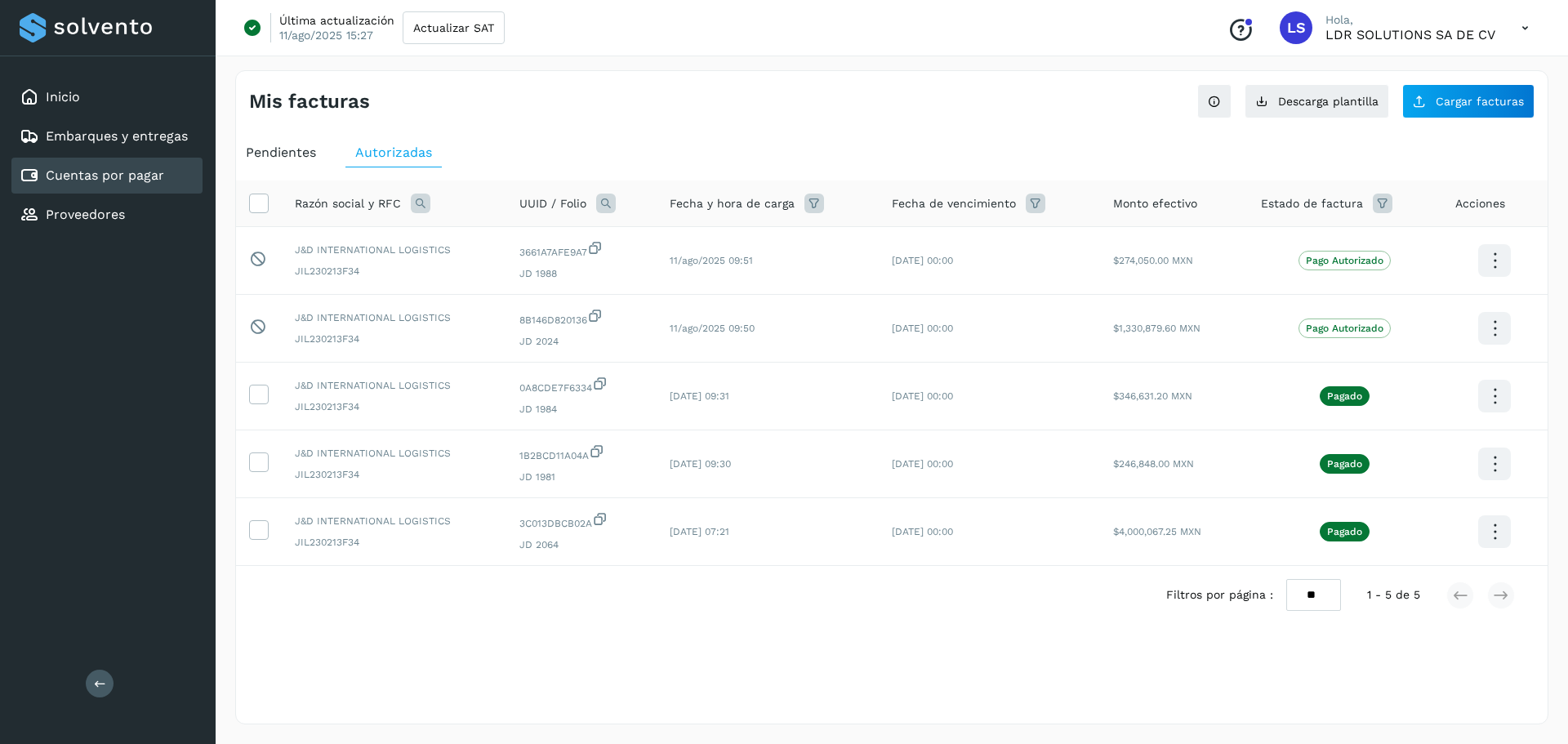
click at [268, 158] on span "Pendientes" at bounding box center [281, 153] width 71 height 16
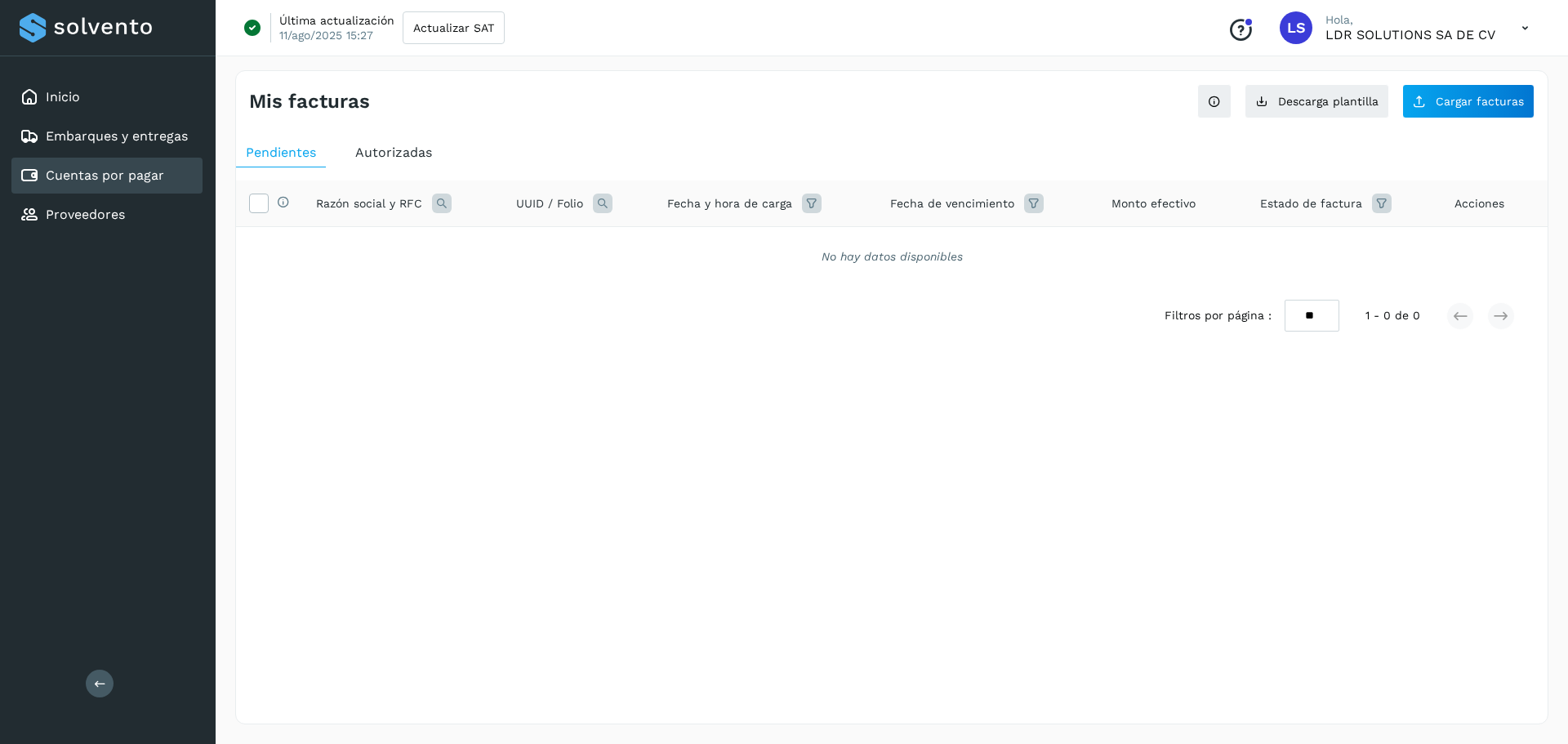
click at [398, 148] on span "Autorizadas" at bounding box center [393, 153] width 77 height 16
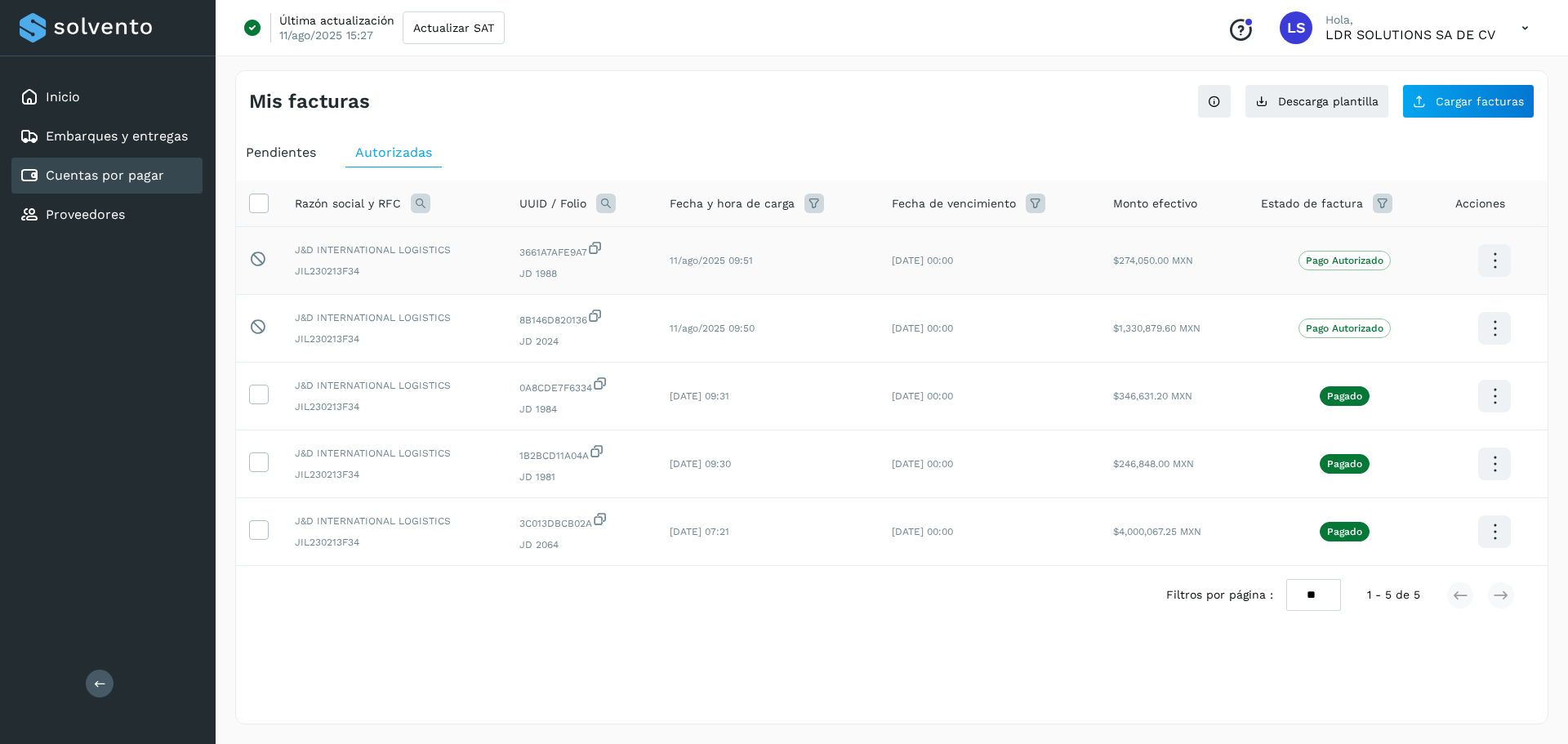
click at [1348, 253] on span "Pago Autorizado" at bounding box center [1345, 260] width 93 height 19
click at [64, 92] on link "Inicio" at bounding box center [63, 97] width 34 height 16
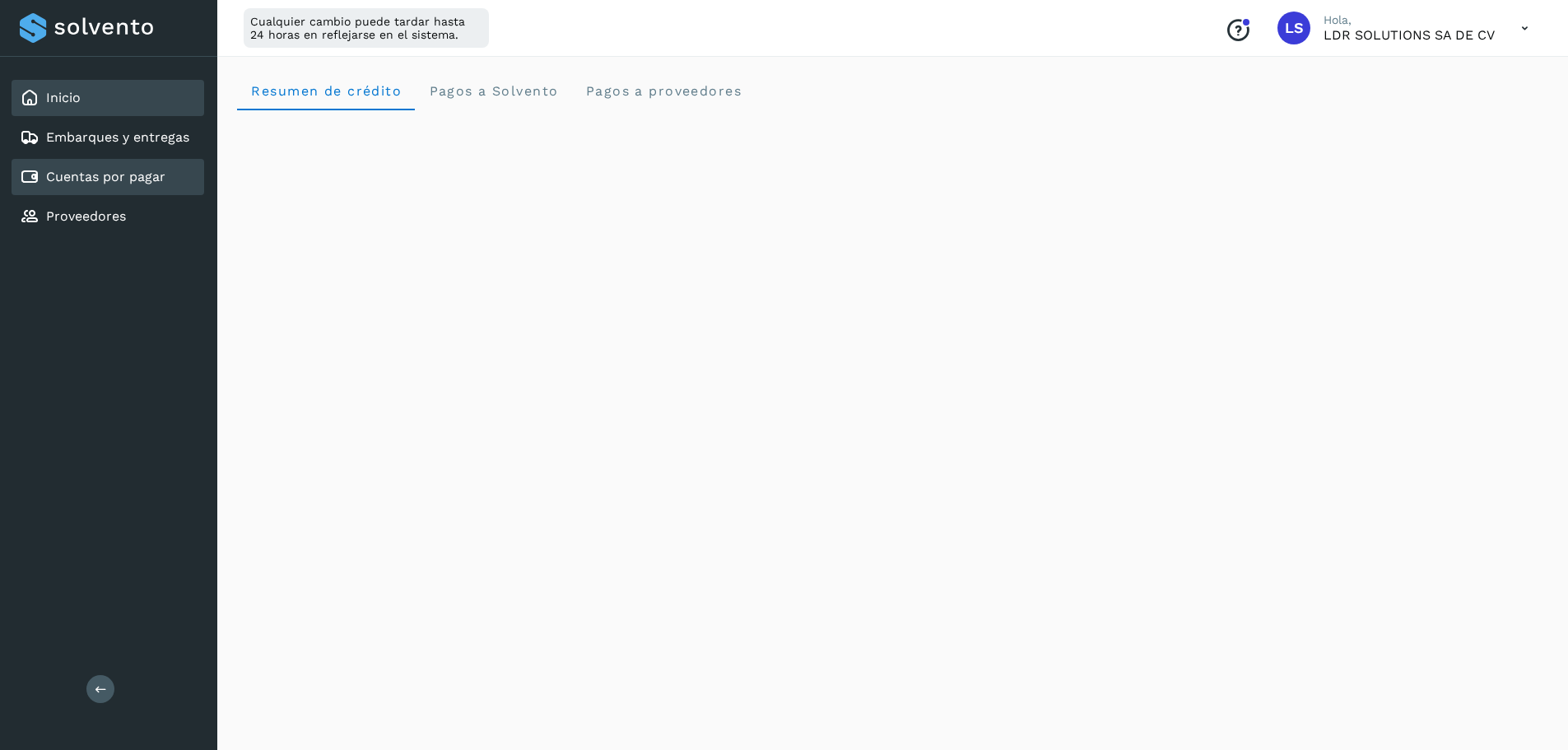
click at [113, 181] on link "Cuentas por pagar" at bounding box center [106, 177] width 119 height 16
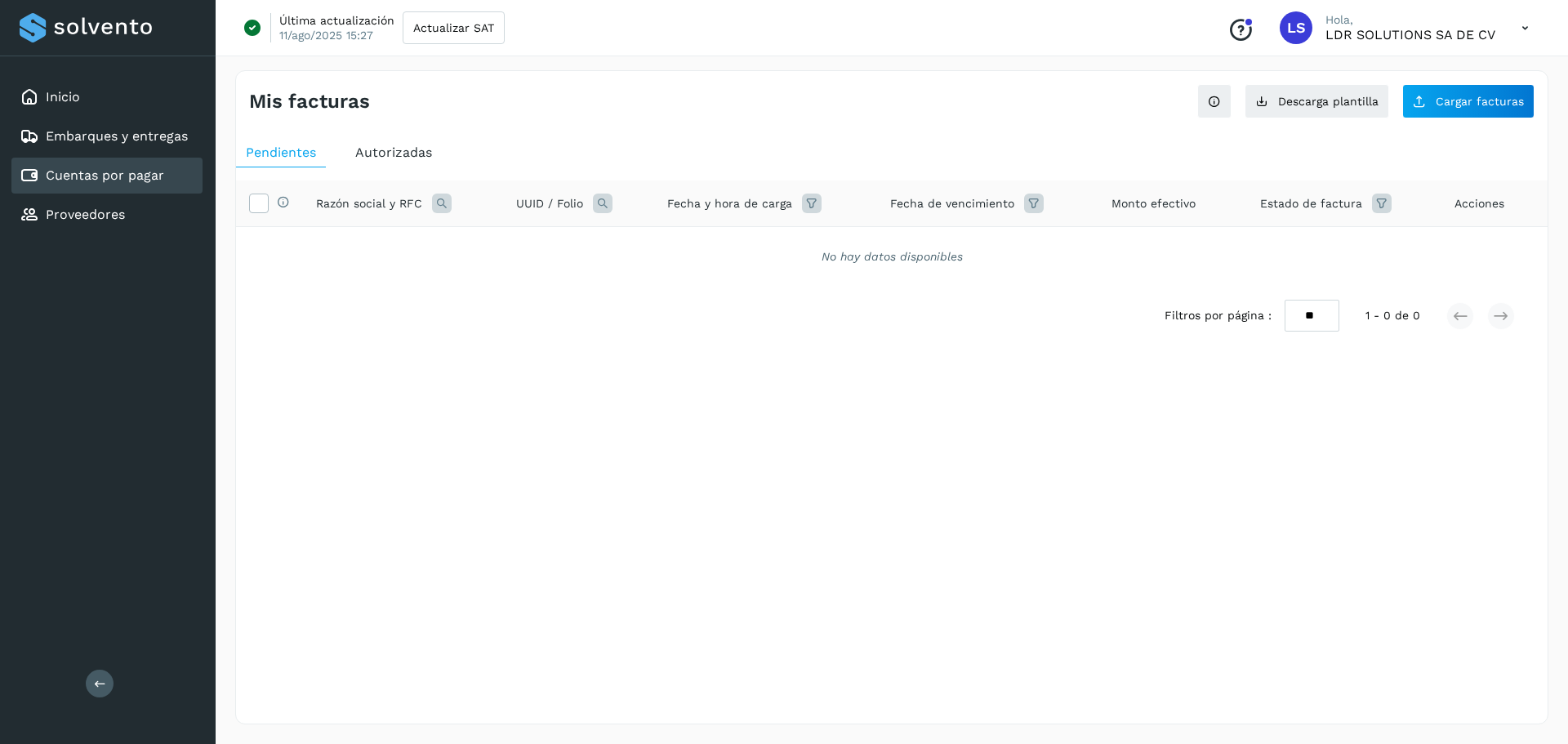
click at [388, 147] on span "Autorizadas" at bounding box center [393, 153] width 77 height 16
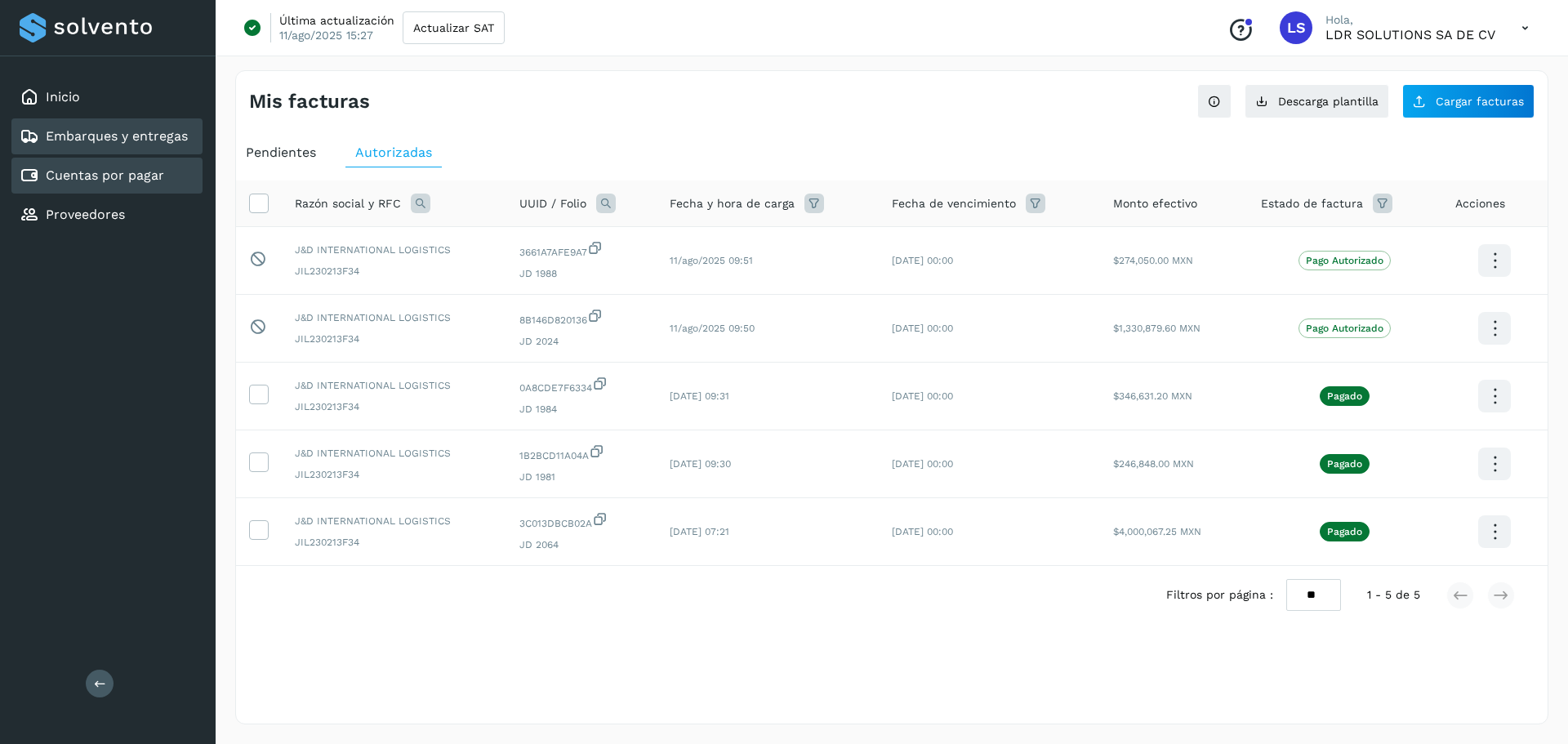
click at [90, 136] on link "Embarques y entregas" at bounding box center [117, 136] width 142 height 16
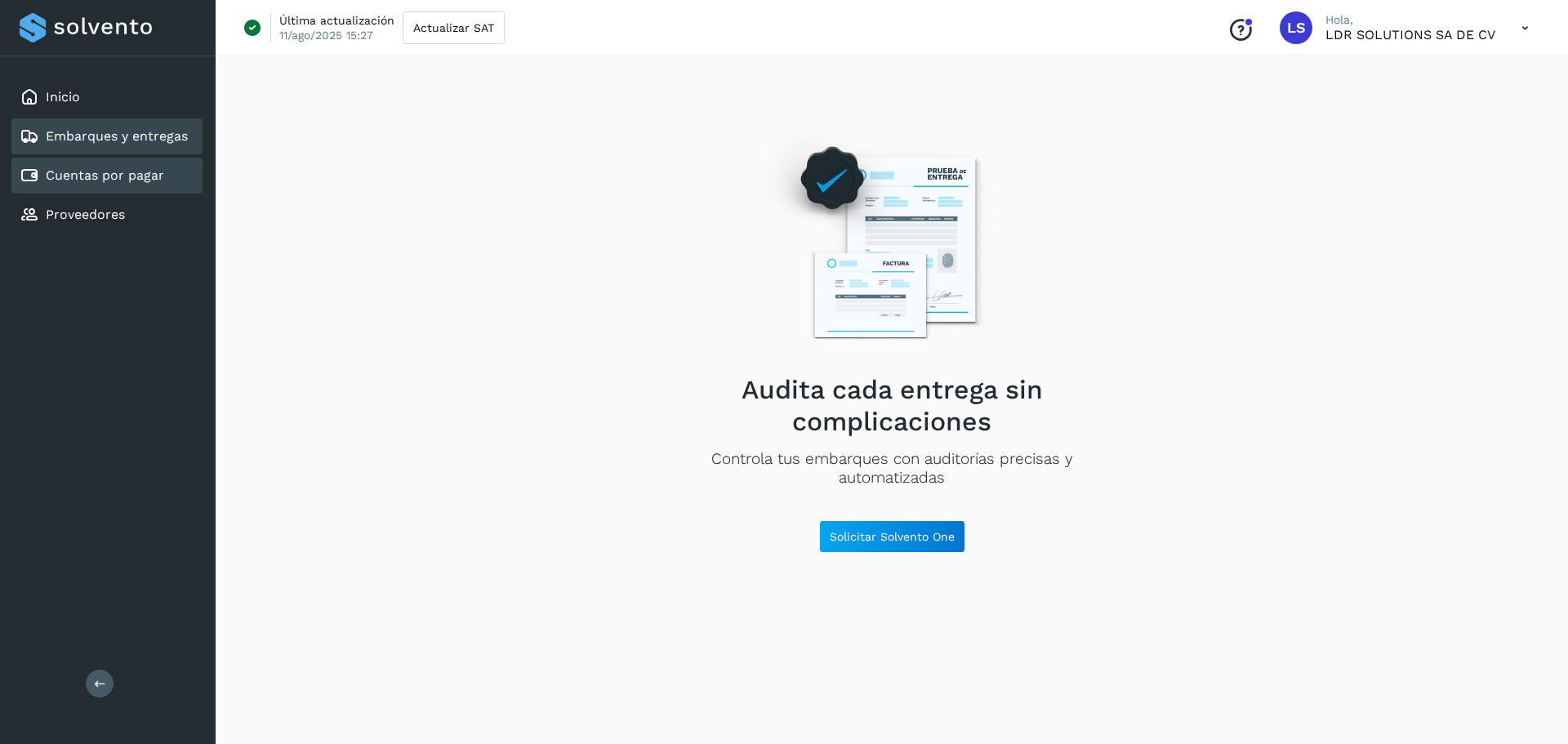
click at [84, 183] on link "Cuentas por pagar" at bounding box center [105, 176] width 118 height 16
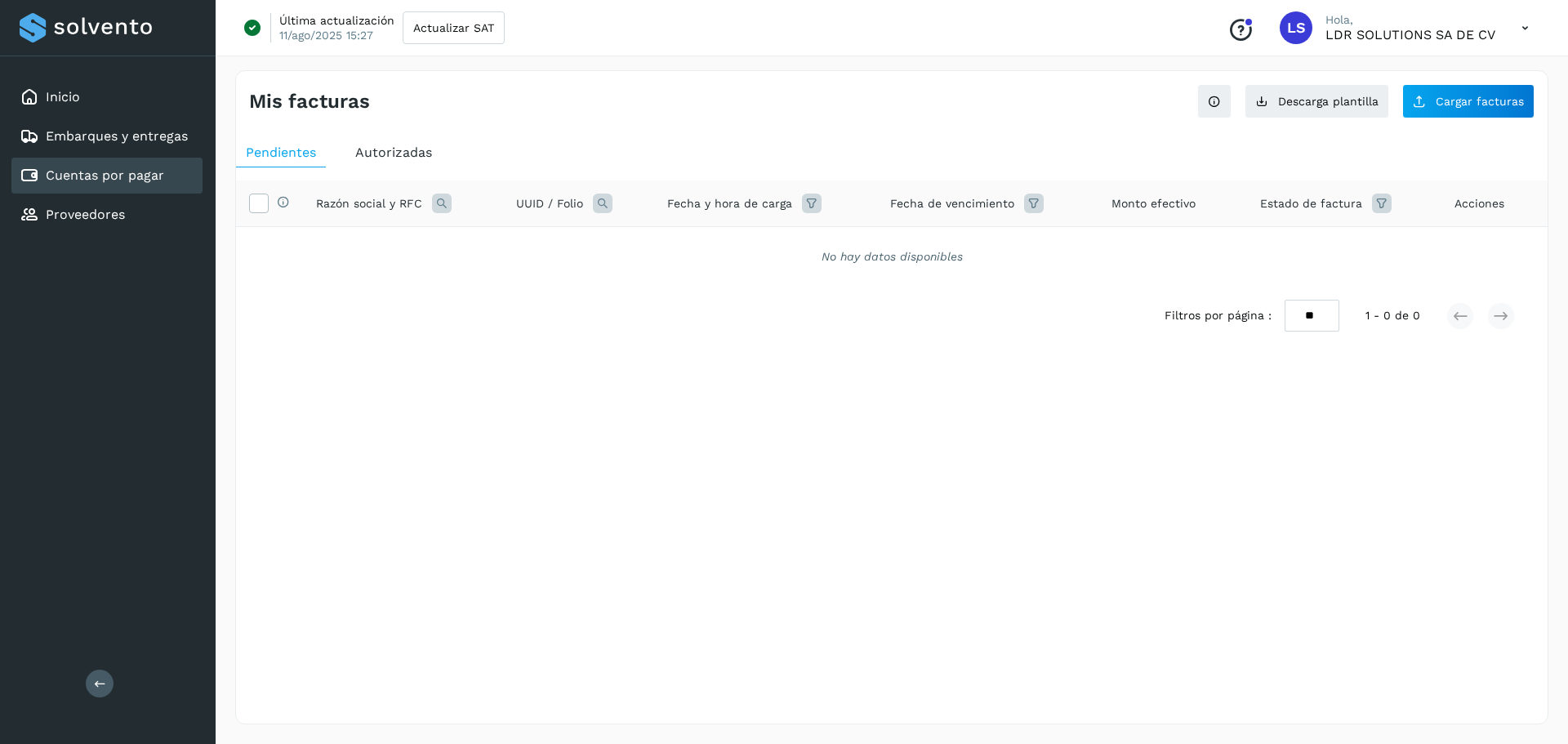
click at [413, 151] on span "Autorizadas" at bounding box center [393, 153] width 77 height 16
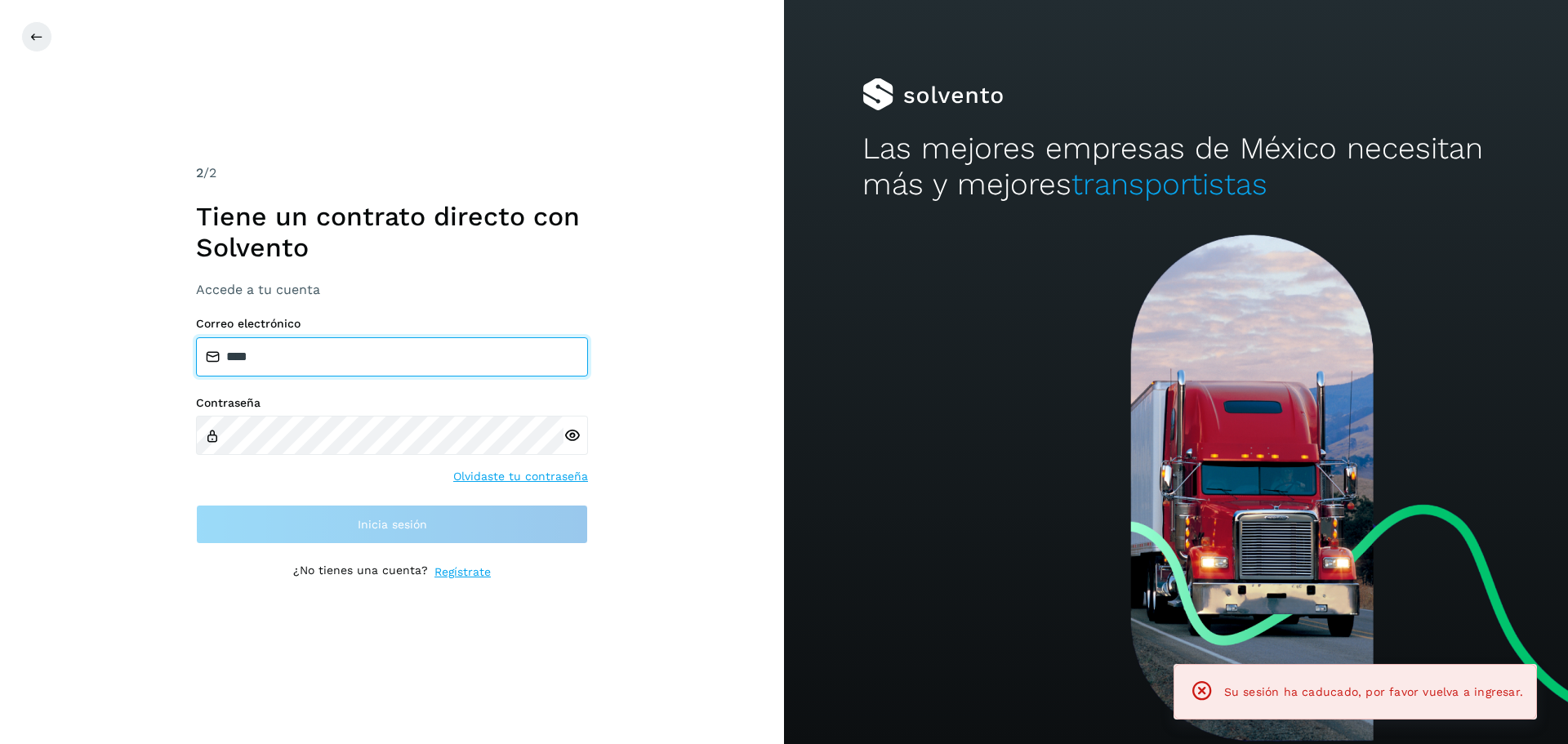
click at [310, 347] on input "****" at bounding box center [392, 357] width 392 height 39
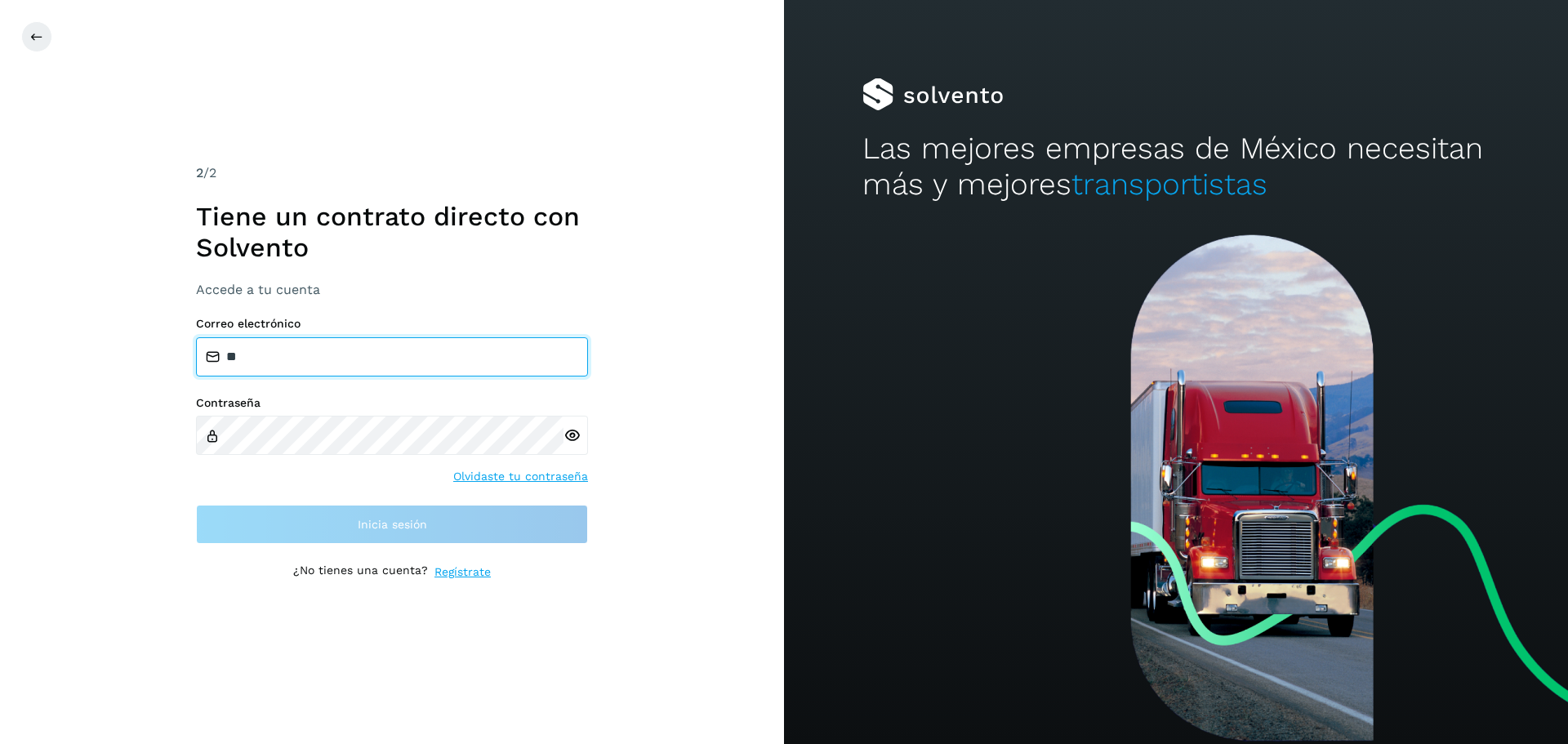
type input "**********"
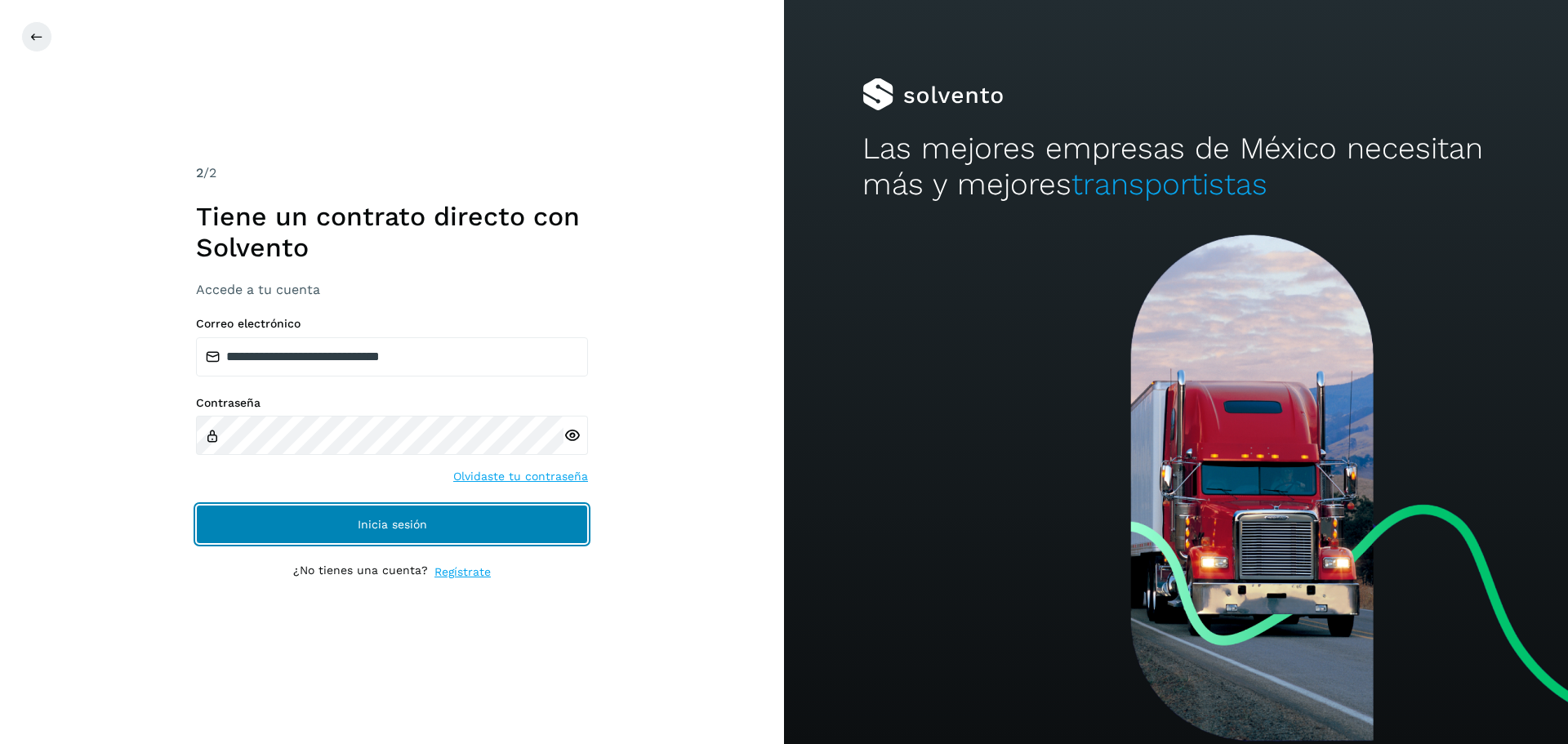
click at [342, 519] on button "Inicia sesión" at bounding box center [392, 524] width 392 height 39
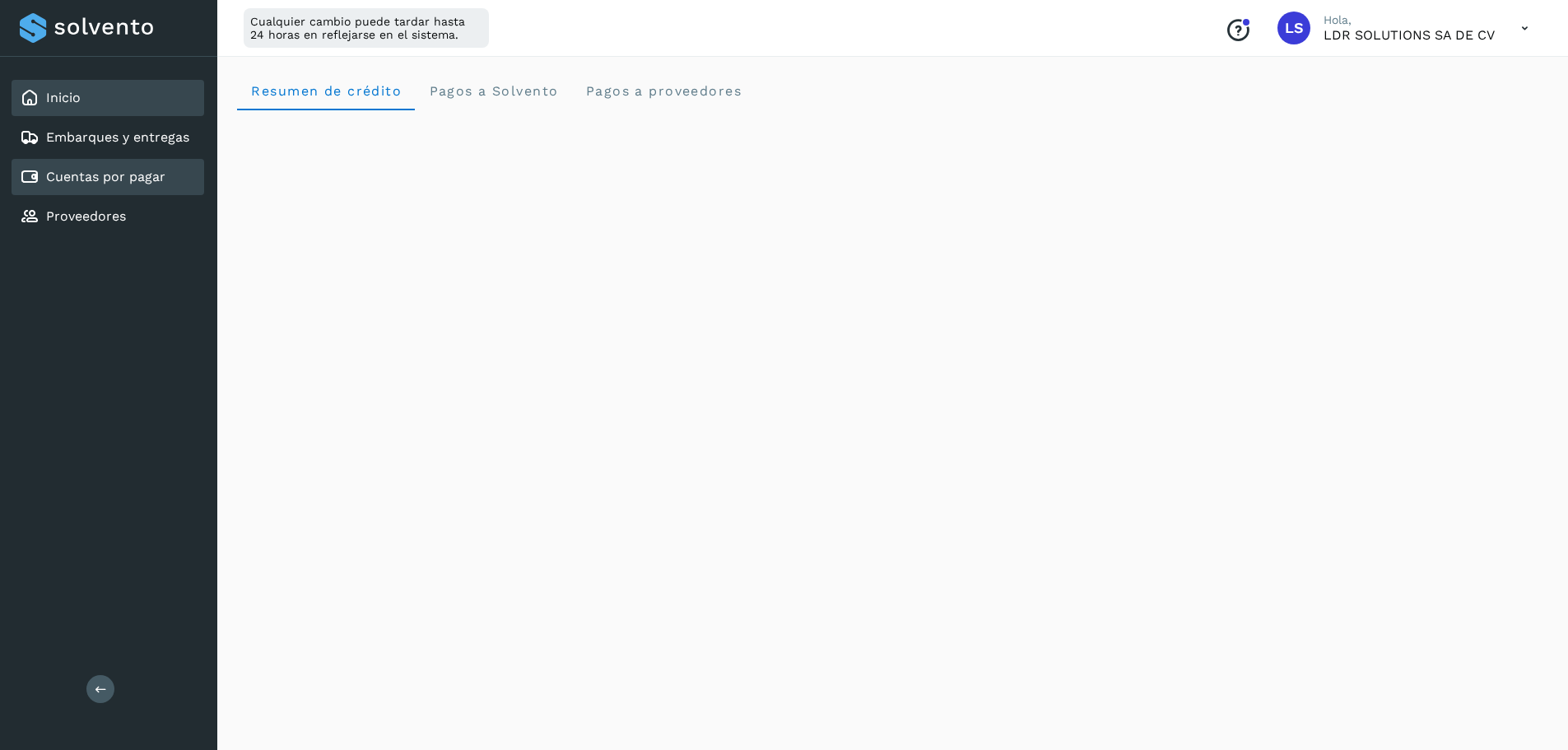
click at [141, 173] on link "Cuentas por pagar" at bounding box center [106, 177] width 119 height 16
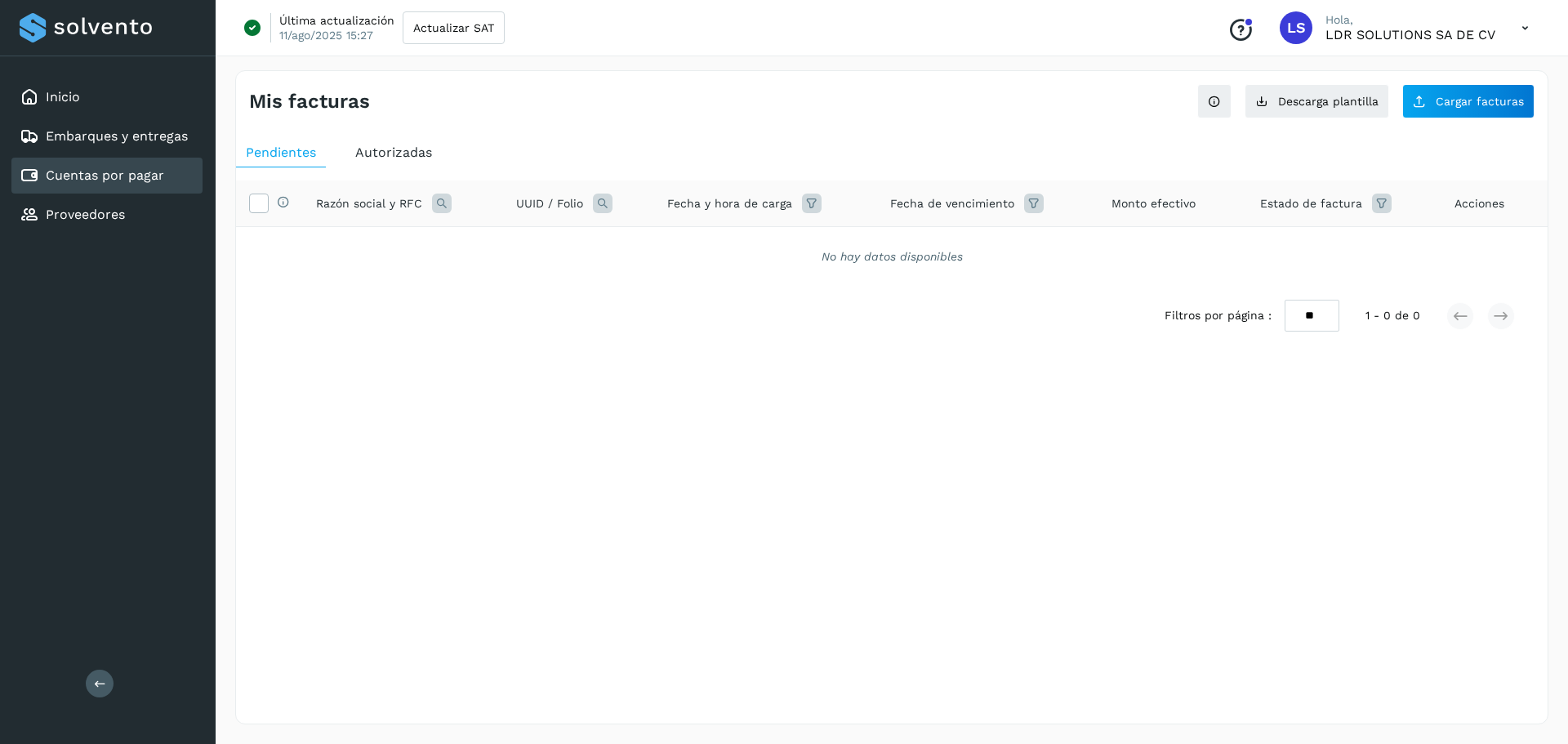
click at [399, 150] on span "Autorizadas" at bounding box center [393, 153] width 77 height 16
